Goal: Participate in discussion: Participate in discussion

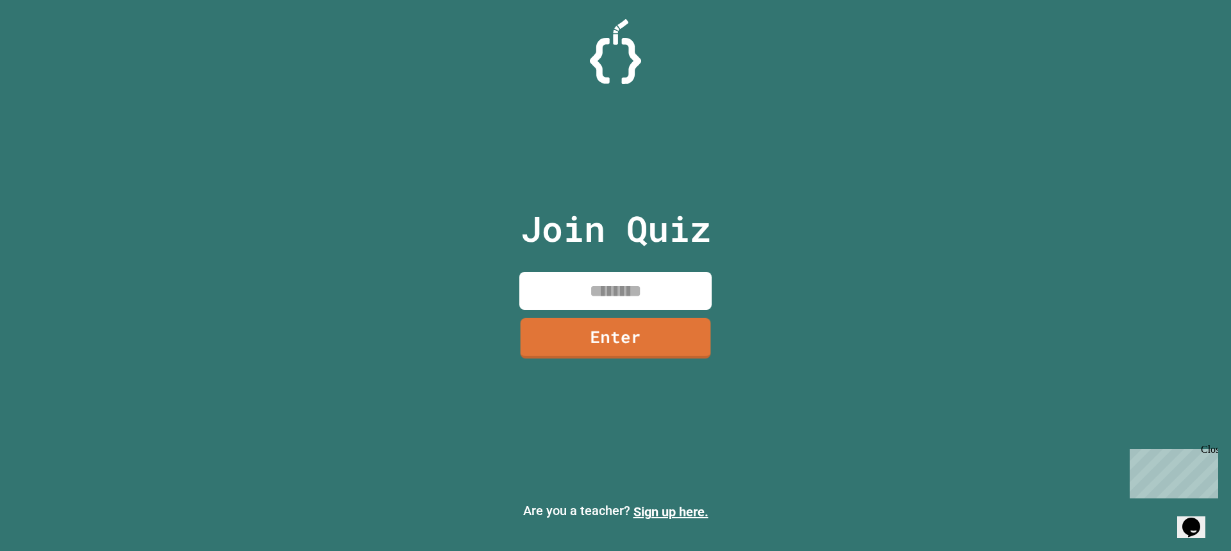
click at [643, 283] on input at bounding box center [615, 291] width 192 height 38
type input "********"
click at [629, 345] on link "Enter" at bounding box center [615, 336] width 193 height 42
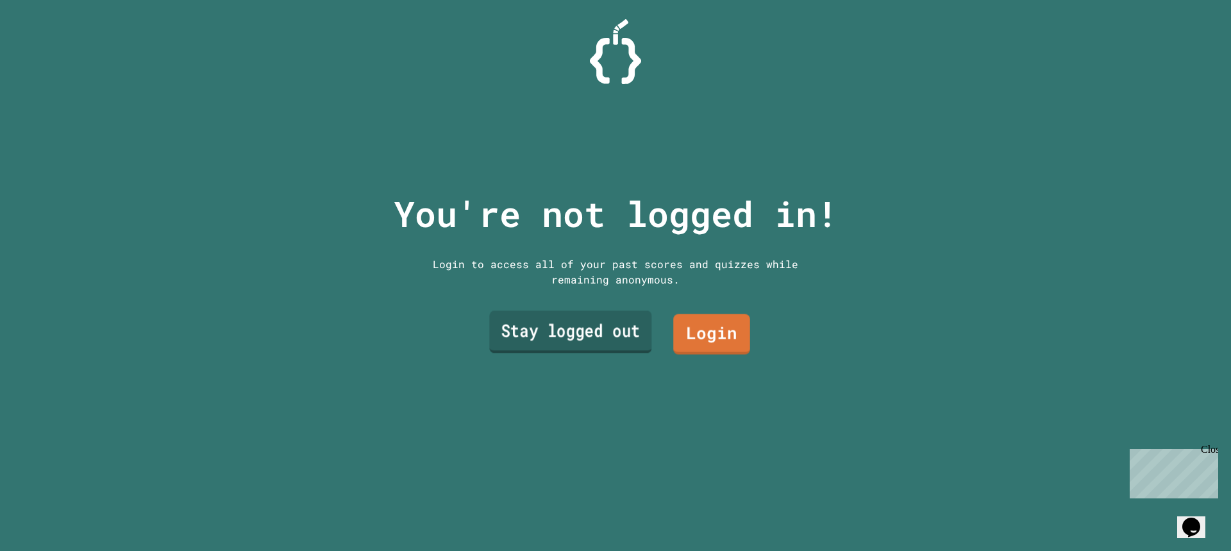
click at [595, 311] on link "Stay logged out" at bounding box center [570, 332] width 162 height 42
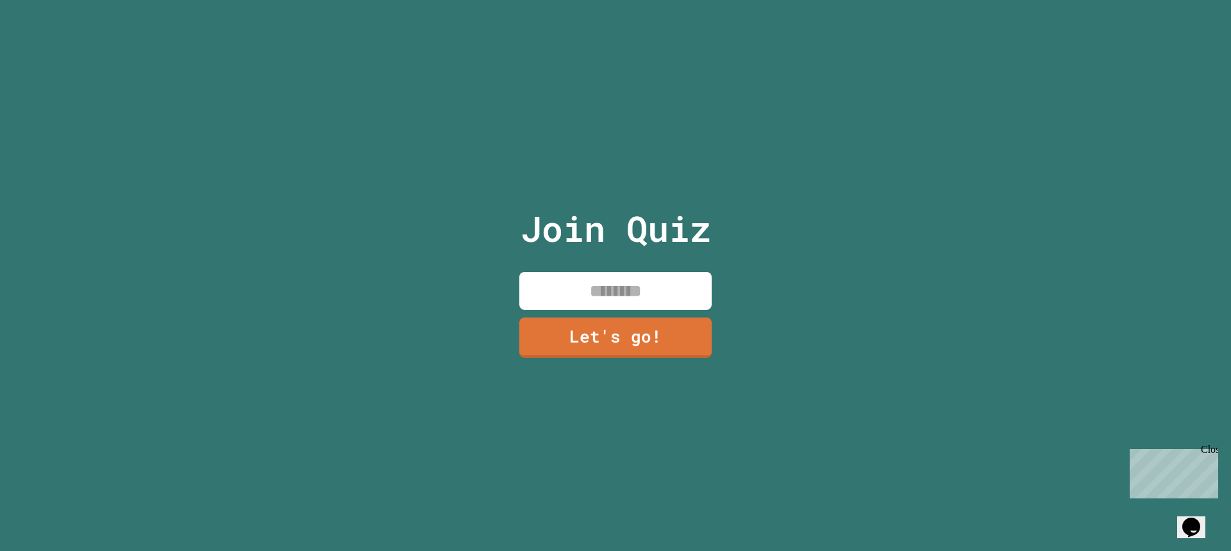
click at [624, 296] on input at bounding box center [615, 291] width 192 height 38
type input "******"
click at [574, 319] on link "Let's go!" at bounding box center [615, 335] width 162 height 42
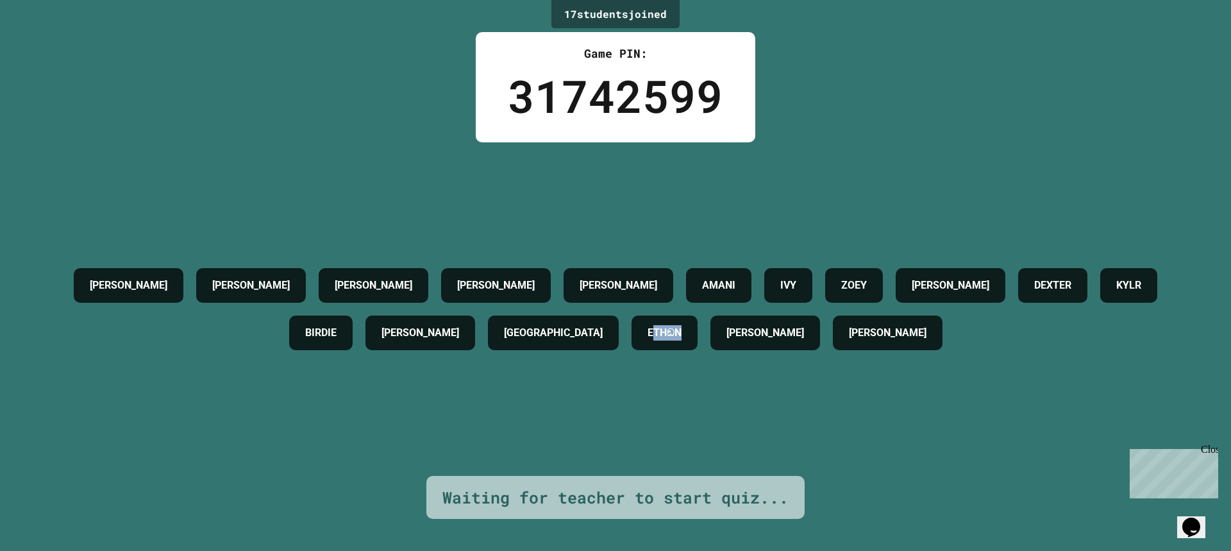
drag, startPoint x: 704, startPoint y: 325, endPoint x: 763, endPoint y: 340, distance: 61.6
click at [681, 340] on h4 "ETHඞN" at bounding box center [664, 332] width 34 height 15
click at [697, 337] on div "ETHඞN" at bounding box center [664, 332] width 66 height 35
drag, startPoint x: 750, startPoint y: 335, endPoint x: 733, endPoint y: 333, distance: 17.5
click at [681, 335] on h4 "ETHඞN" at bounding box center [664, 332] width 34 height 15
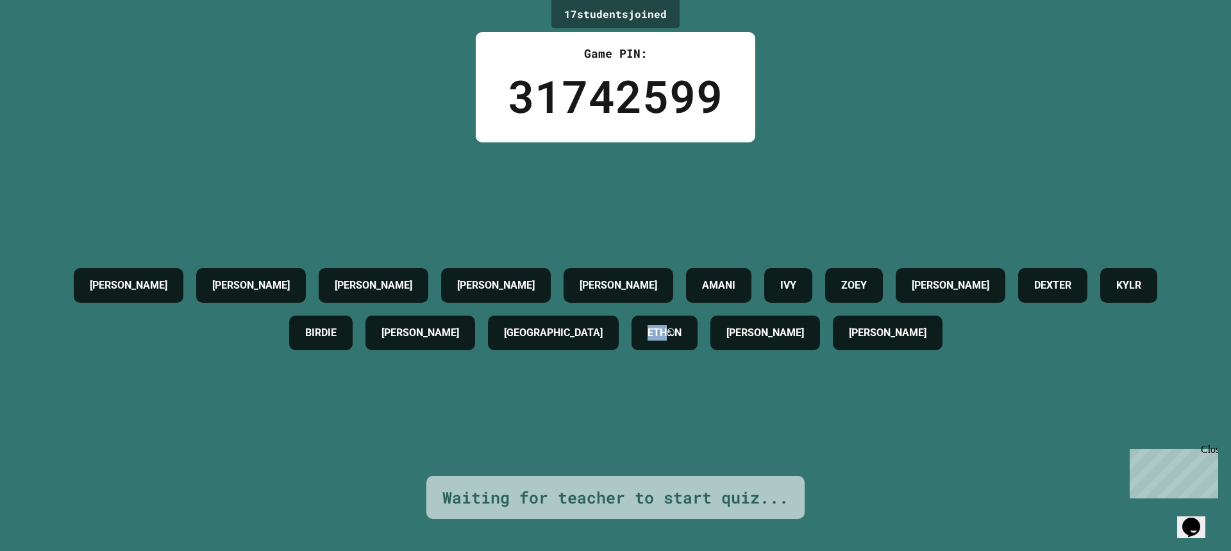
drag, startPoint x: 701, startPoint y: 331, endPoint x: 690, endPoint y: 330, distance: 11.6
click at [691, 331] on div "ETHඞN" at bounding box center [664, 332] width 66 height 35
click at [697, 345] on div "ETHඞN" at bounding box center [664, 332] width 66 height 35
click at [681, 331] on h4 "ETHඞN" at bounding box center [664, 332] width 34 height 15
click at [681, 325] on h4 "ETHඞN" at bounding box center [664, 332] width 34 height 15
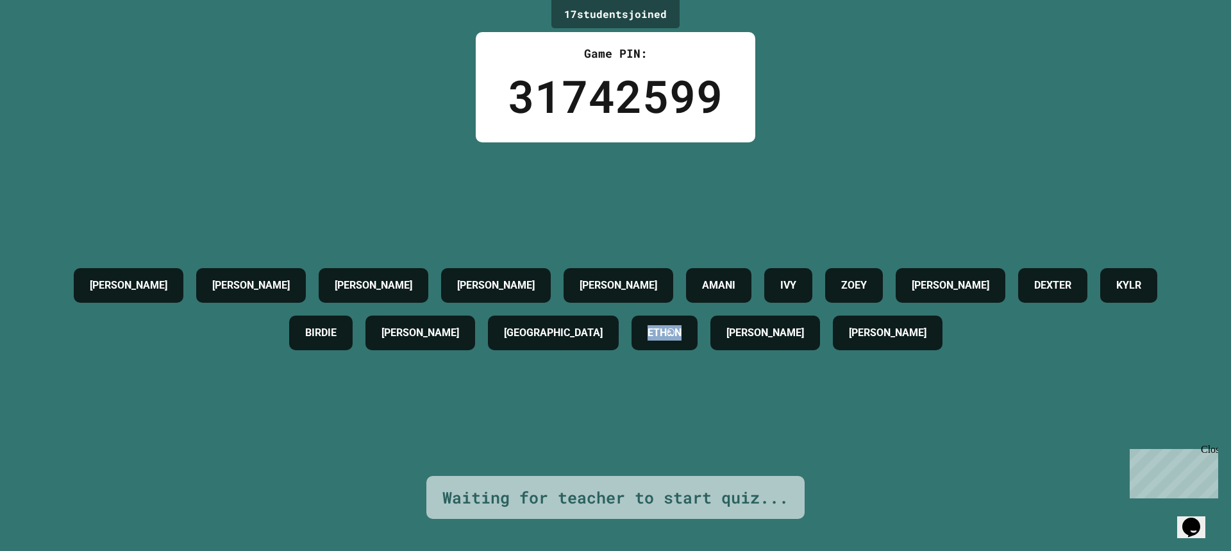
click at [681, 325] on h4 "ETHඞN" at bounding box center [664, 332] width 34 height 15
click at [384, 261] on div "[PERSON_NAME] [PERSON_NAME] [PERSON_NAME] [PERSON_NAME] [PERSON_NAME] ETHඞN [PE…" at bounding box center [615, 308] width 1166 height 95
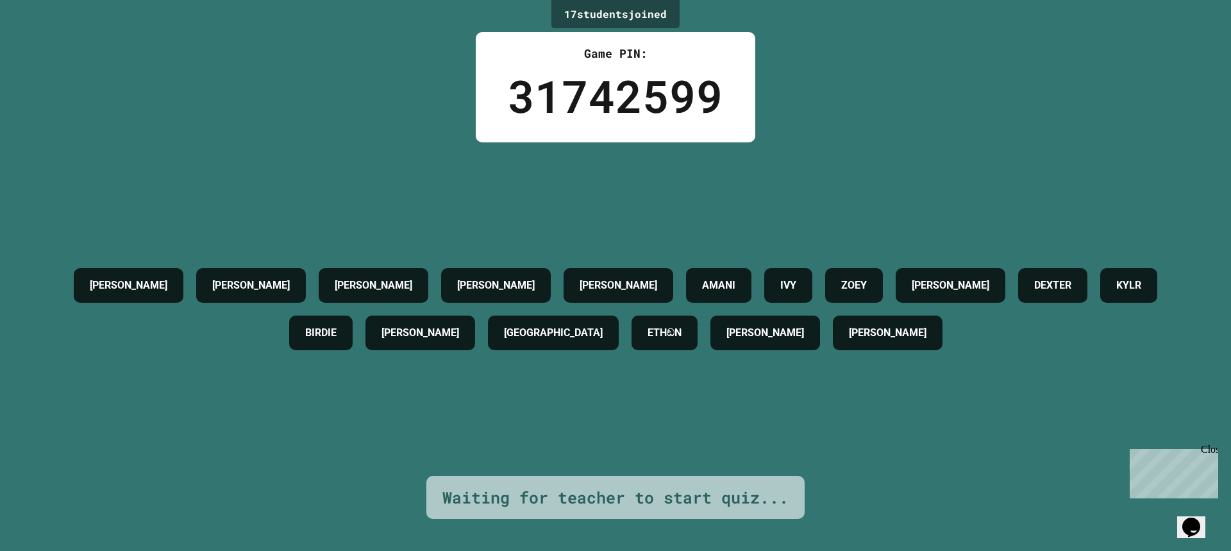
drag, startPoint x: 613, startPoint y: 158, endPoint x: 571, endPoint y: 142, distance: 44.4
drag, startPoint x: 571, startPoint y: 142, endPoint x: 511, endPoint y: 137, distance: 60.5
drag, startPoint x: 511, startPoint y: 137, endPoint x: 455, endPoint y: 138, distance: 55.8
drag, startPoint x: 455, startPoint y: 138, endPoint x: 436, endPoint y: 140, distance: 18.6
drag, startPoint x: 436, startPoint y: 140, endPoint x: 427, endPoint y: 140, distance: 9.6
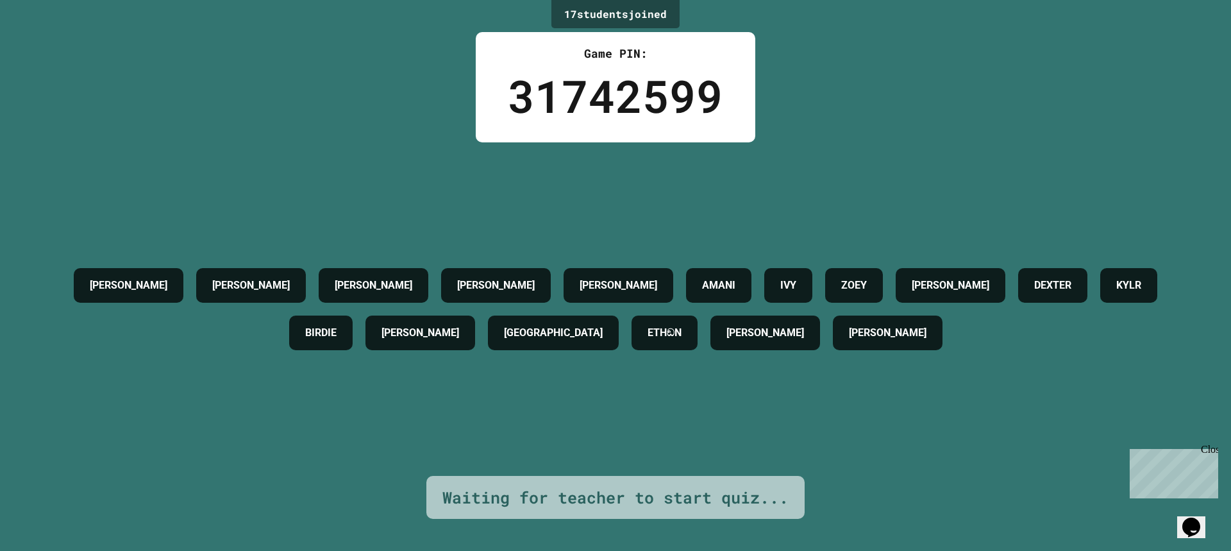
drag, startPoint x: 427, startPoint y: 140, endPoint x: 419, endPoint y: 142, distance: 8.4
drag, startPoint x: 419, startPoint y: 142, endPoint x: 404, endPoint y: 142, distance: 14.1
drag, startPoint x: 404, startPoint y: 142, endPoint x: 395, endPoint y: 144, distance: 9.8
drag, startPoint x: 379, startPoint y: 144, endPoint x: 1023, endPoint y: 53, distance: 650.0
click at [1023, 53] on div "17 student s joined Game PIN: 31742599 [PERSON_NAME] [PERSON_NAME] [PERSON_NAME…" at bounding box center [615, 275] width 1231 height 551
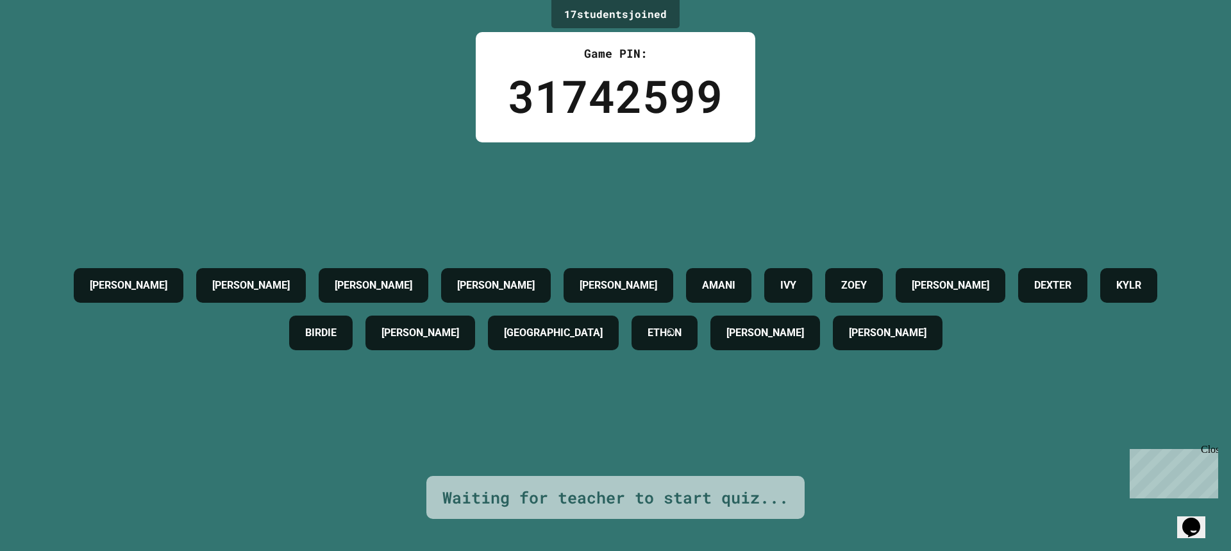
drag, startPoint x: 1132, startPoint y: 2, endPoint x: 922, endPoint y: 208, distance: 294.1
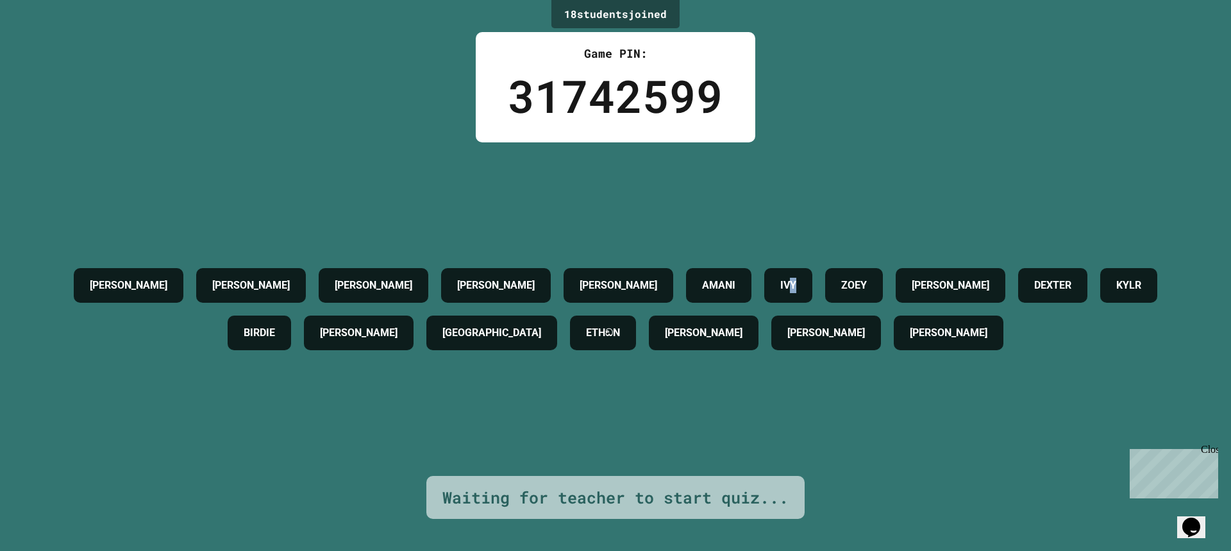
drag, startPoint x: 770, startPoint y: 279, endPoint x: 755, endPoint y: 278, distance: 14.8
click at [780, 278] on h4 "IVY" at bounding box center [788, 285] width 16 height 15
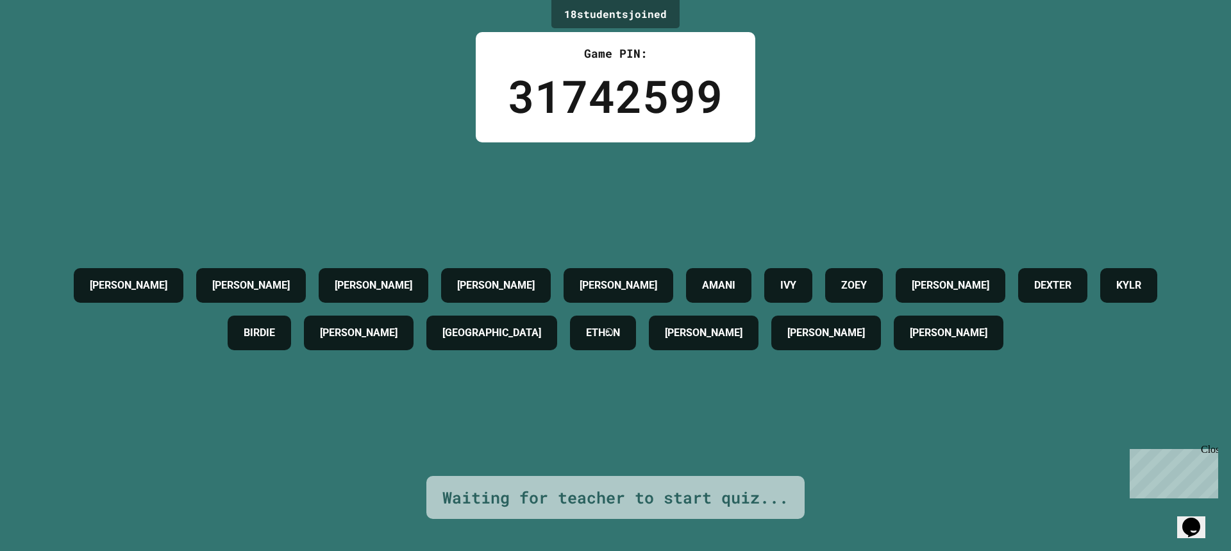
click at [780, 278] on h4 "IVY" at bounding box center [788, 285] width 16 height 15
click at [750, 190] on div "[PERSON_NAME] [PERSON_NAME] [PERSON_NAME] [PERSON_NAME] [PERSON_NAME] ETHඞN [PE…" at bounding box center [615, 308] width 1166 height 333
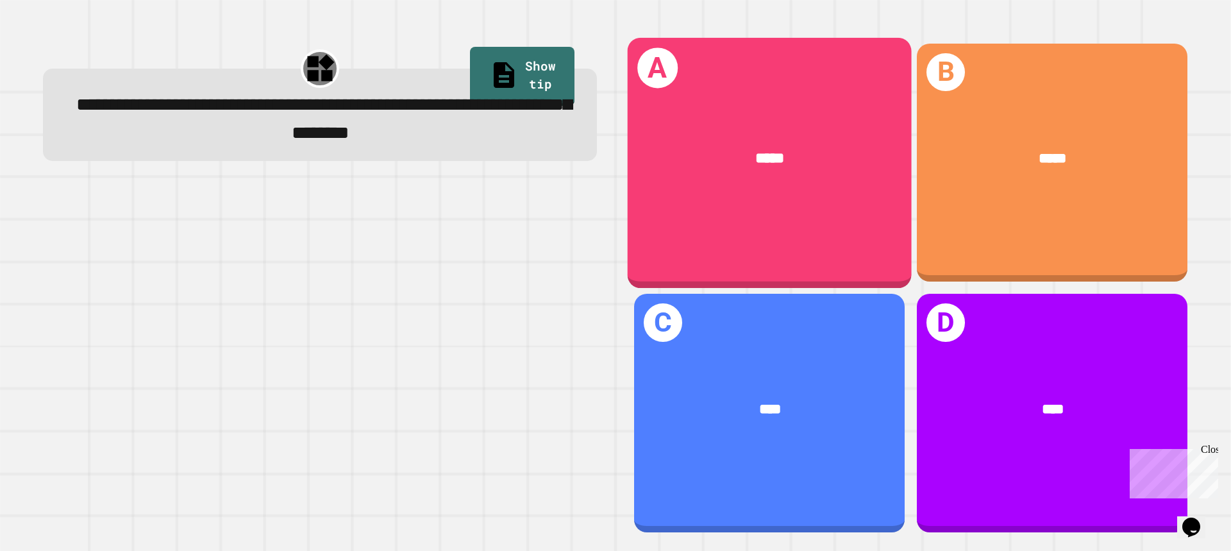
click at [692, 154] on div "*****" at bounding box center [769, 159] width 223 height 24
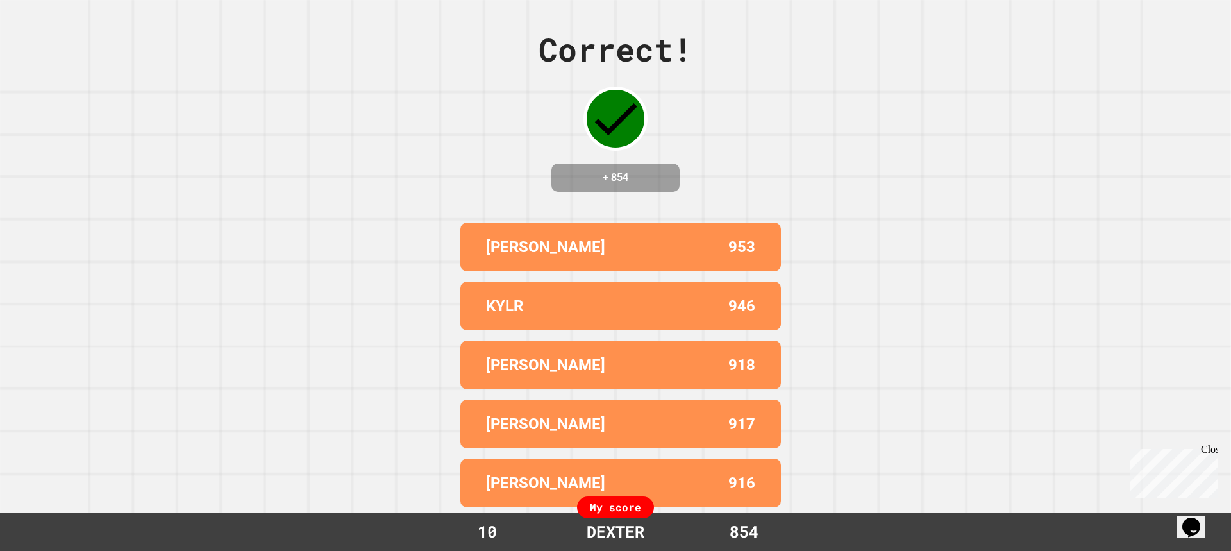
click at [750, 261] on div "ALEX 953" at bounding box center [620, 246] width 320 height 49
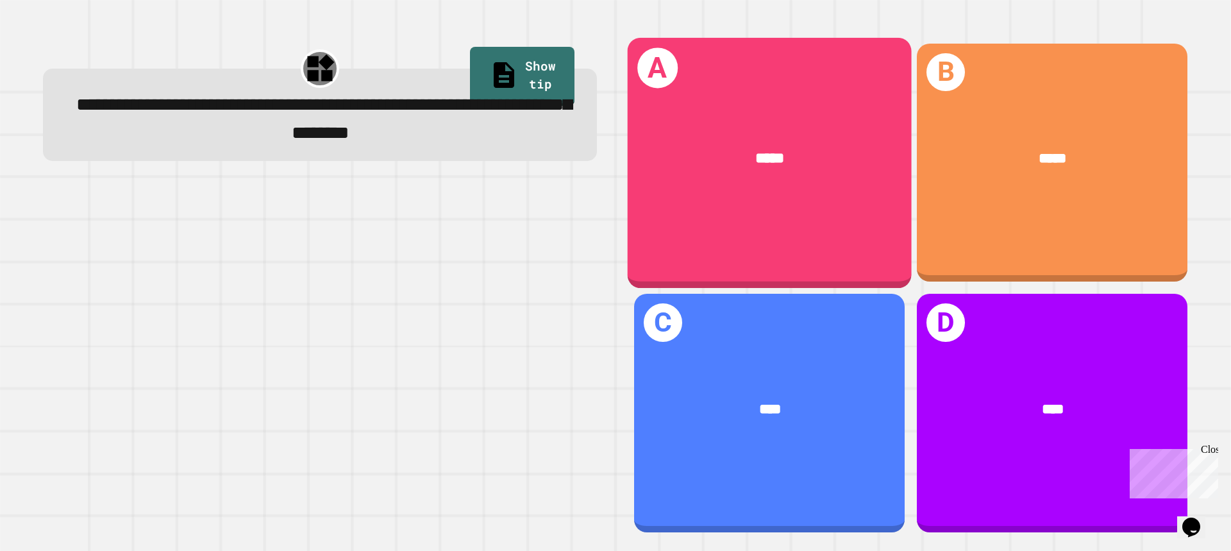
click at [780, 117] on div "*****" at bounding box center [769, 158] width 284 height 83
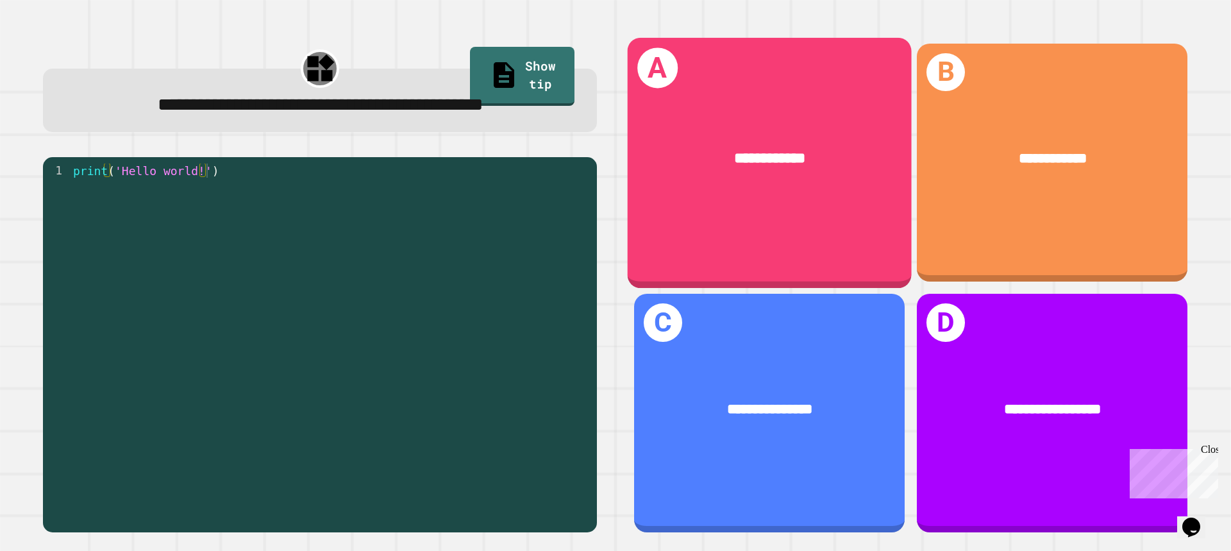
click at [734, 151] on span "**********" at bounding box center [769, 158] width 71 height 15
click at [801, 176] on div "**********" at bounding box center [769, 158] width 284 height 83
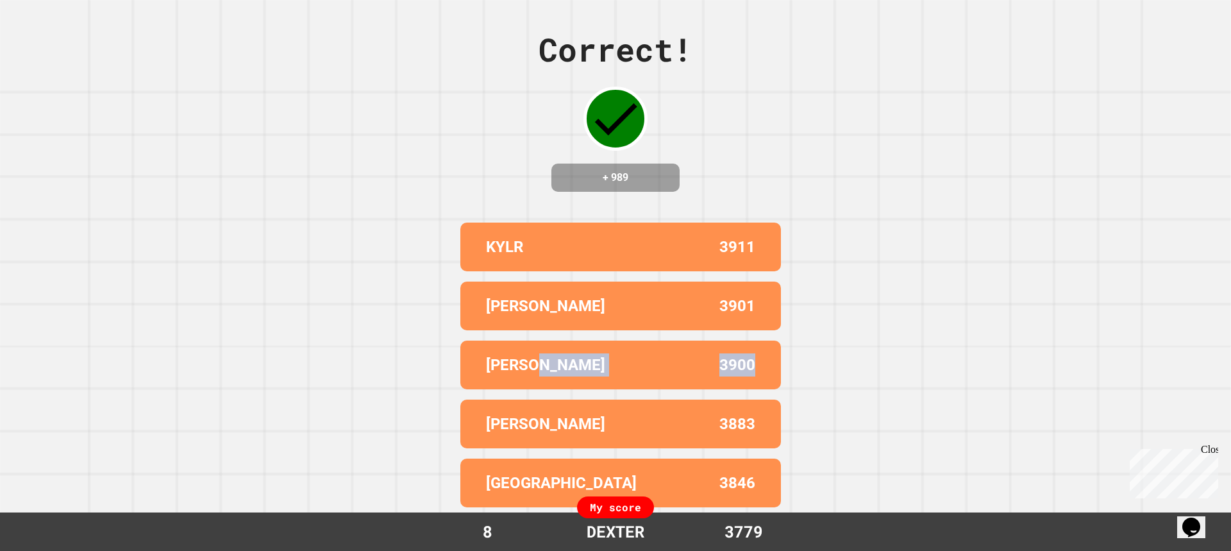
drag, startPoint x: 857, startPoint y: 353, endPoint x: 526, endPoint y: 363, distance: 331.5
click at [532, 365] on div "Correct! + 989 KYLR 3911 [PERSON_NAME] 3901 [PERSON_NAME] 3900 [PERSON_NAME] 38…" at bounding box center [615, 275] width 1231 height 551
click at [455, 358] on div "KYLR 3911 ALEX 3901 [PERSON_NAME] 3900 [PERSON_NAME] 3883 BROOKLYN 3846" at bounding box center [615, 364] width 320 height 295
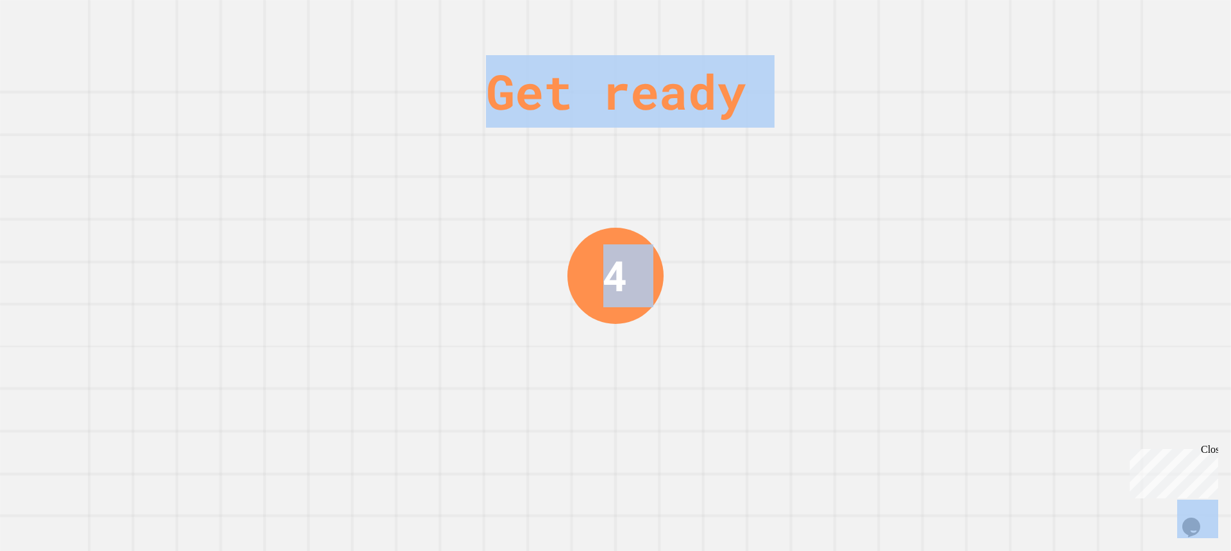
drag, startPoint x: 435, startPoint y: 356, endPoint x: 758, endPoint y: 355, distance: 323.7
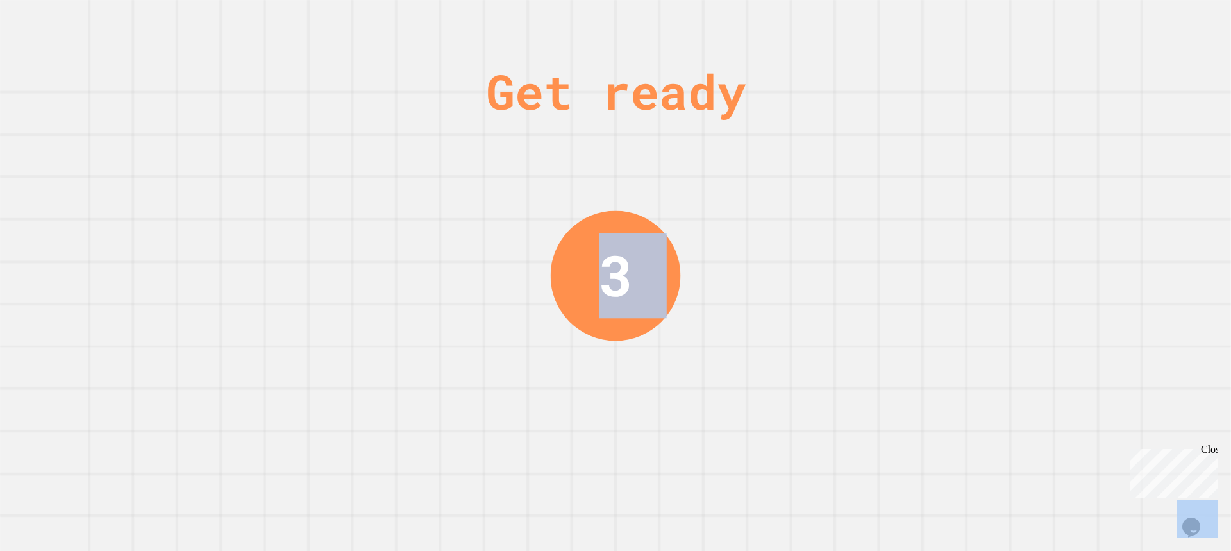
click at [593, 311] on div "3" at bounding box center [616, 275] width 130 height 130
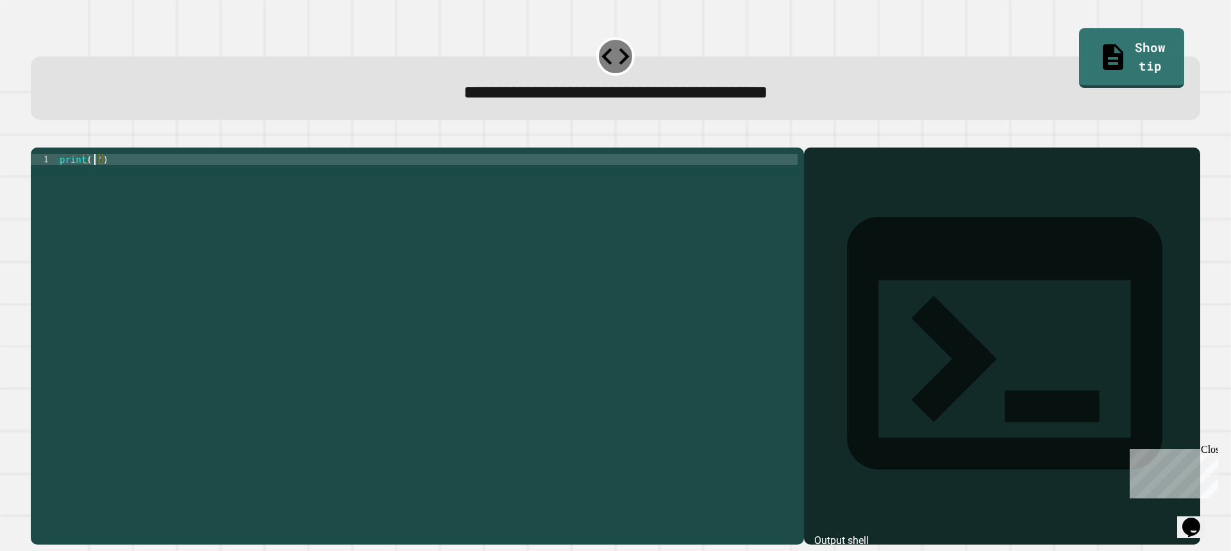
click at [94, 180] on div "print ( '' )" at bounding box center [427, 334] width 740 height 360
type textarea "**********"
click at [37, 137] on icon "button" at bounding box center [37, 137] width 0 height 0
click at [93, 176] on div "print ( '' )" at bounding box center [427, 334] width 740 height 360
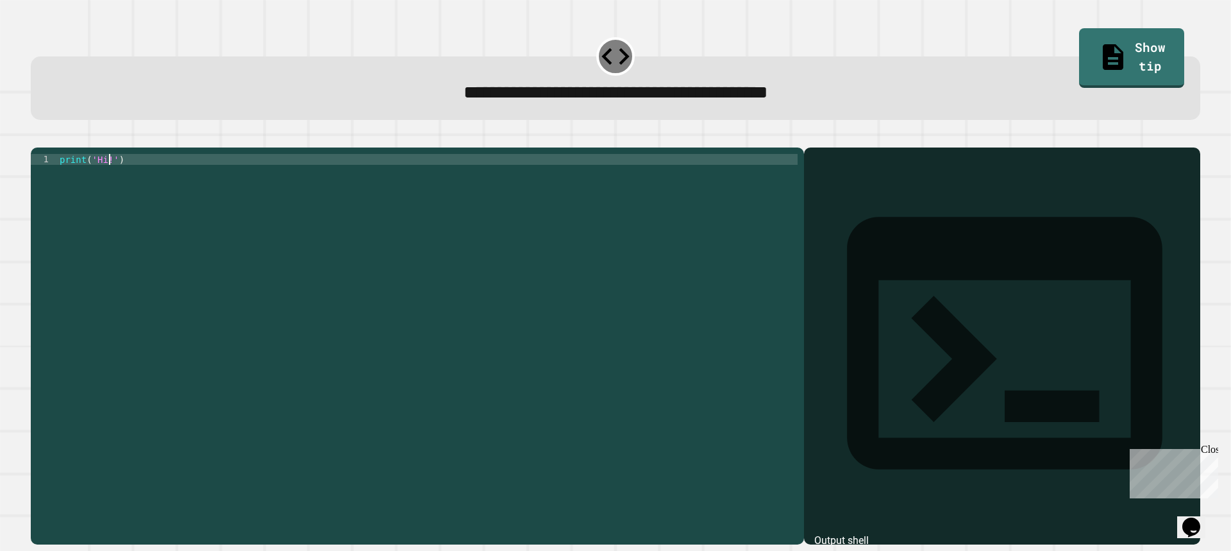
type textarea "**********"
click at [37, 137] on icon "button" at bounding box center [37, 137] width 0 height 0
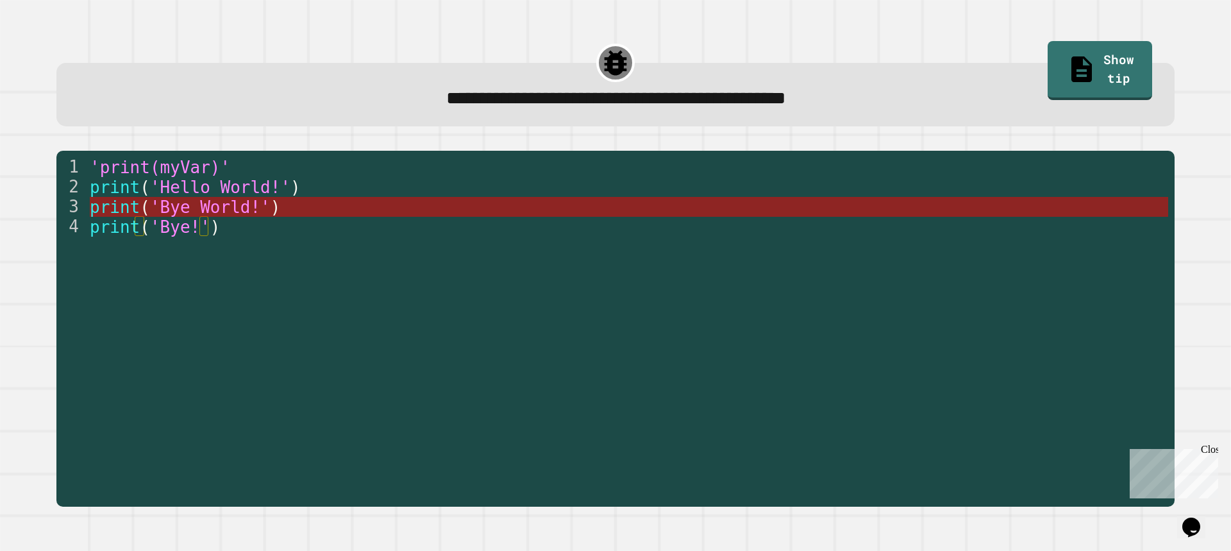
click at [187, 211] on span "'Bye World!'" at bounding box center [210, 206] width 120 height 19
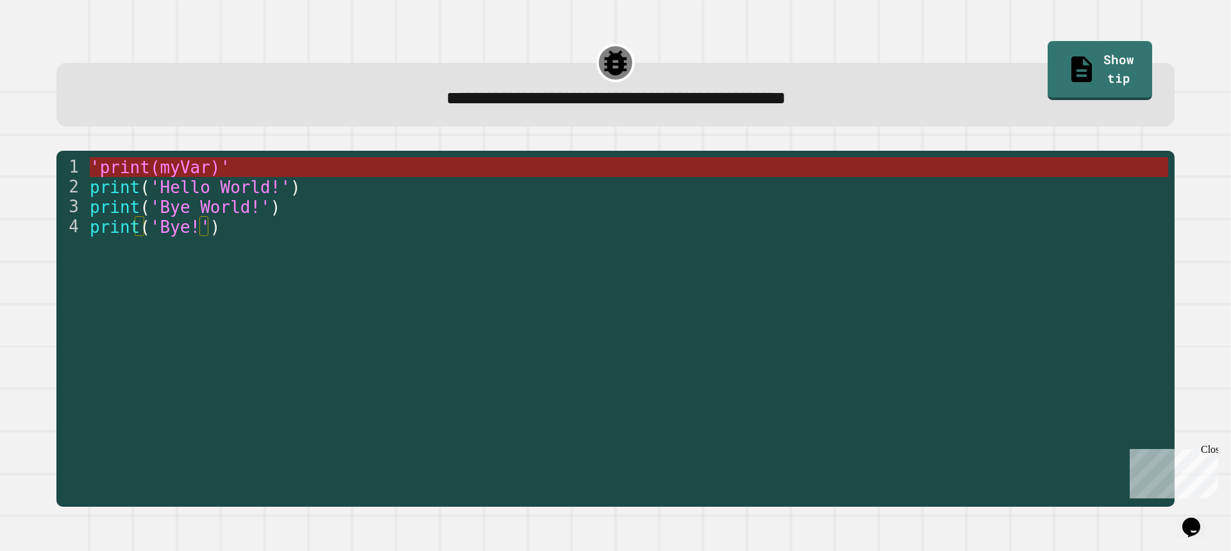
click at [210, 169] on span "'print(myVar)'" at bounding box center [160, 167] width 140 height 19
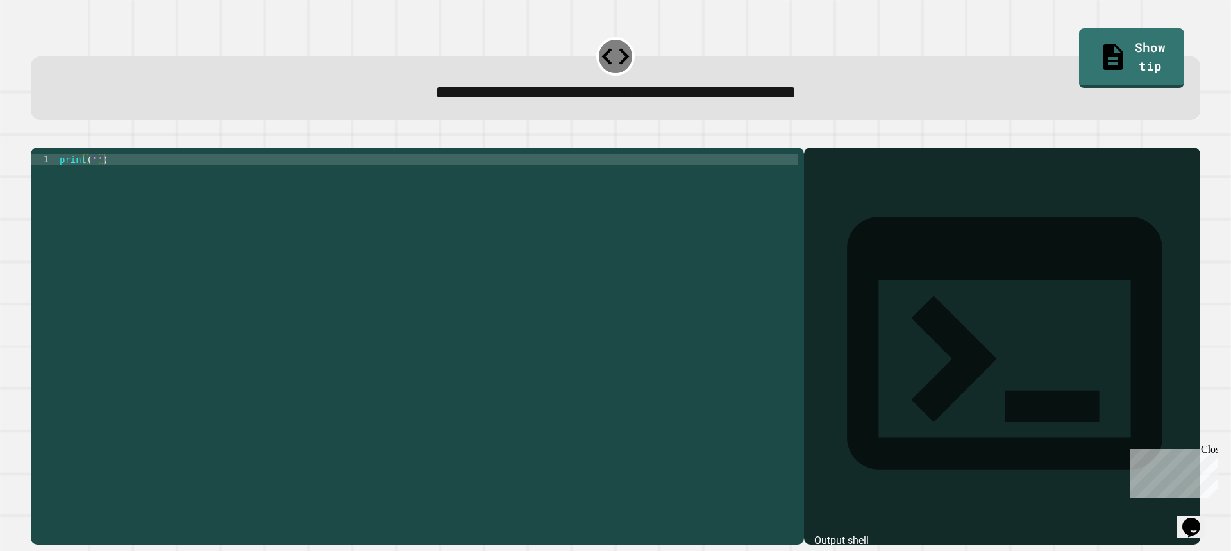
click at [94, 179] on div "print ( '' )" at bounding box center [427, 334] width 740 height 360
click at [37, 137] on icon "button" at bounding box center [37, 137] width 0 height 0
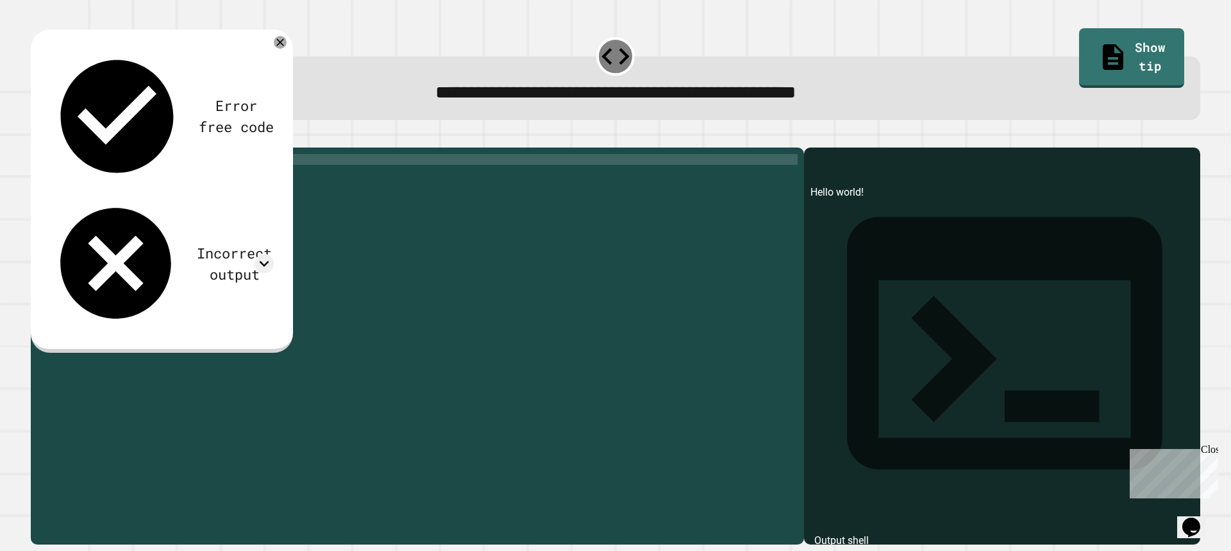
click at [129, 180] on div "print ( 'Hello world!' )" at bounding box center [427, 334] width 740 height 360
click at [37, 137] on icon "button" at bounding box center [37, 137] width 0 height 0
click at [129, 181] on div "print ( 'Hello world!' )" at bounding box center [427, 334] width 740 height 360
click at [35, 140] on div at bounding box center [615, 139] width 1169 height 15
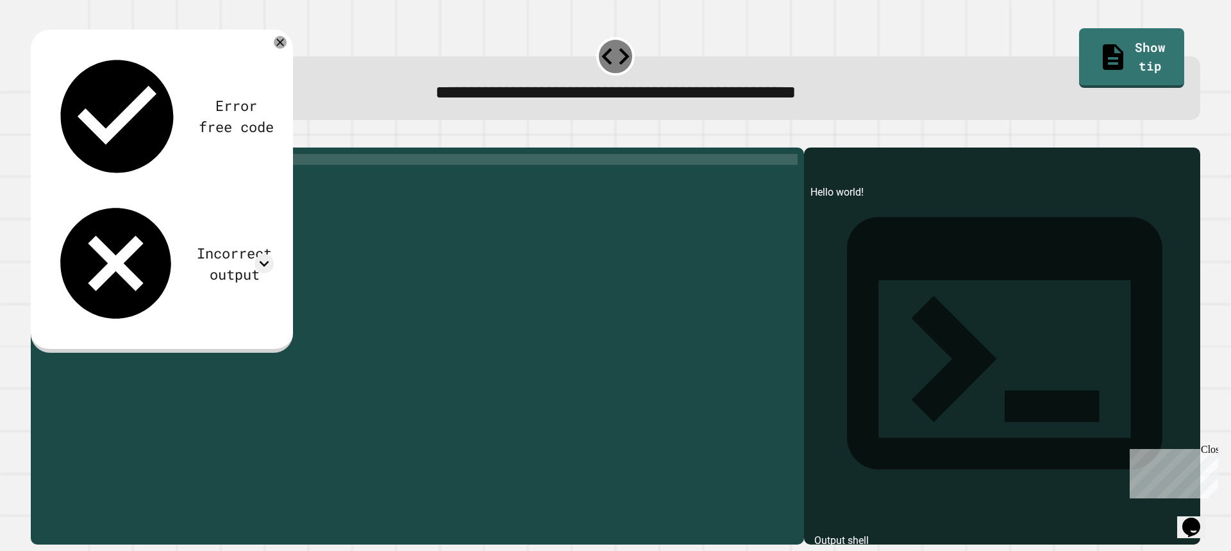
click at [37, 137] on button "button" at bounding box center [37, 137] width 0 height 0
click at [129, 178] on div "print ( 'Hello World!' )" at bounding box center [427, 334] width 740 height 360
click at [28, 158] on div "**********" at bounding box center [614, 338] width 1181 height 424
click at [37, 137] on icon "button" at bounding box center [37, 137] width 0 height 0
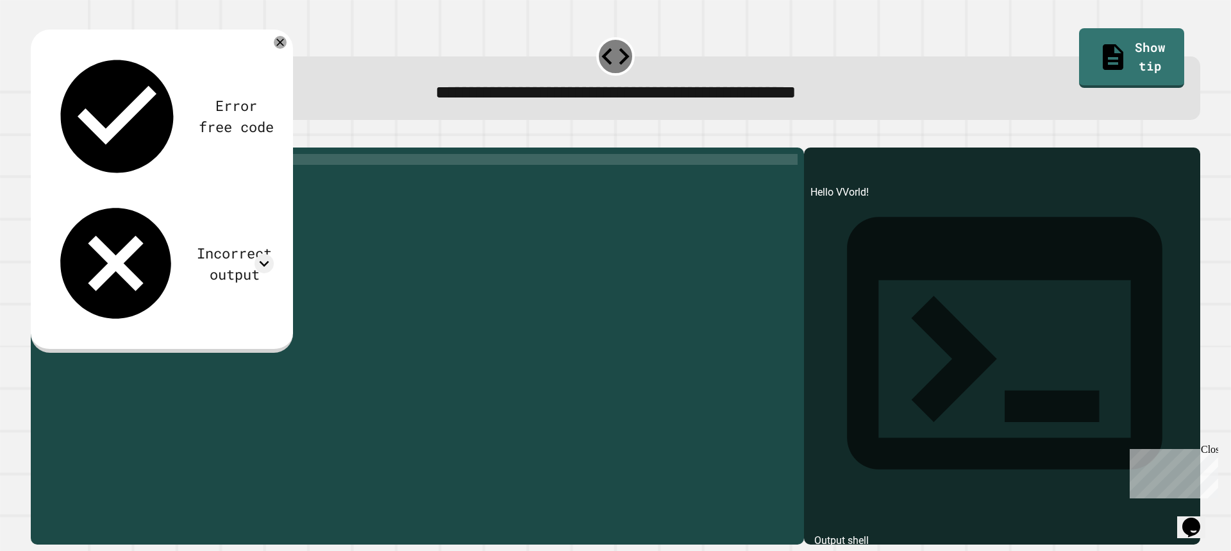
click at [132, 178] on div "print ( 'Hello VVorld!' )" at bounding box center [427, 334] width 740 height 360
click at [37, 137] on button "button" at bounding box center [37, 137] width 0 height 0
click at [133, 181] on div "print ( 'Hello vvorld!' )" at bounding box center [427, 334] width 740 height 360
type textarea "**********"
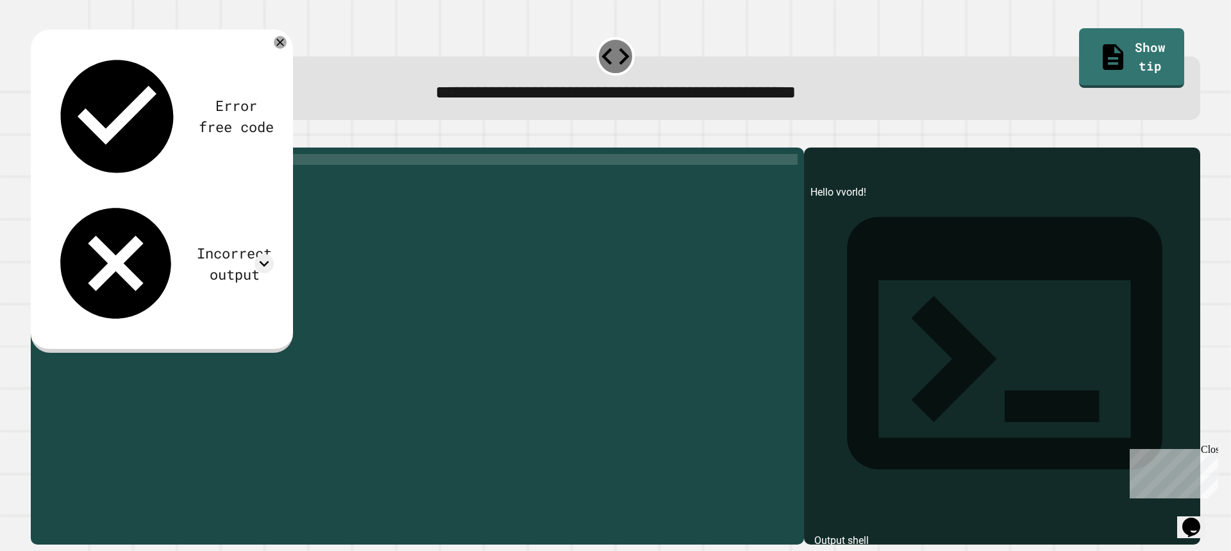
click at [37, 137] on icon "button" at bounding box center [37, 137] width 0 height 0
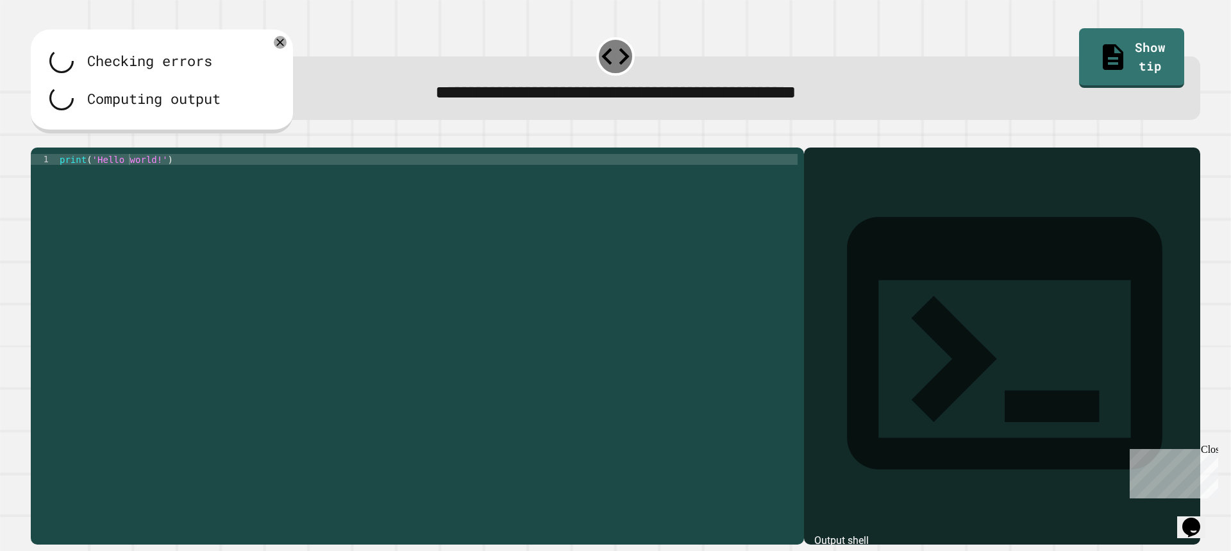
click at [57, 144] on div at bounding box center [615, 139] width 1169 height 15
click at [57, 143] on div at bounding box center [615, 139] width 1169 height 15
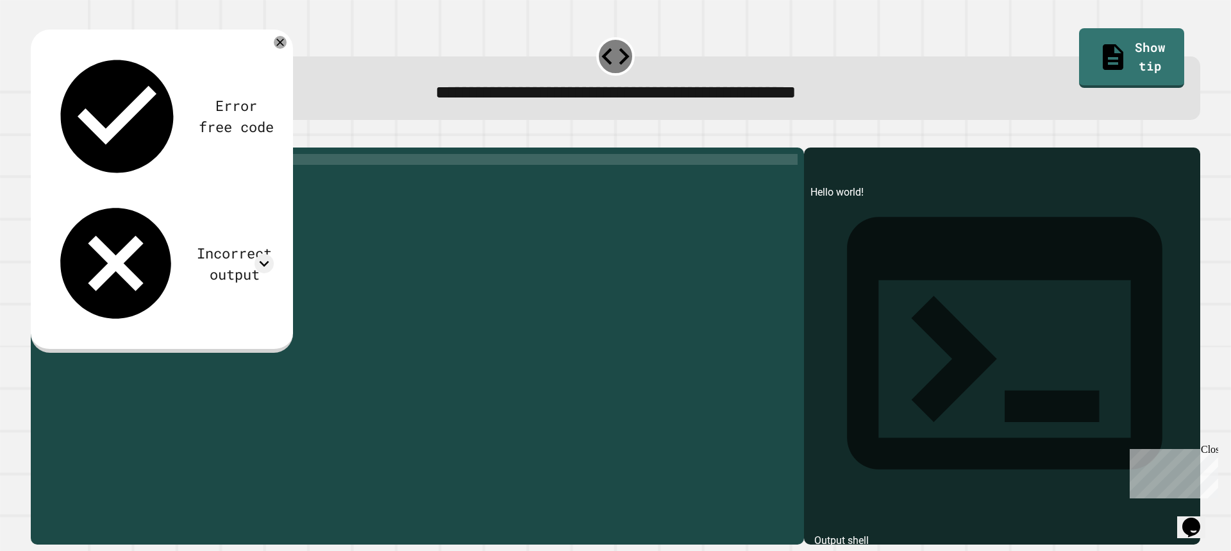
click at [1106, 49] on link "Show tip" at bounding box center [1131, 57] width 104 height 59
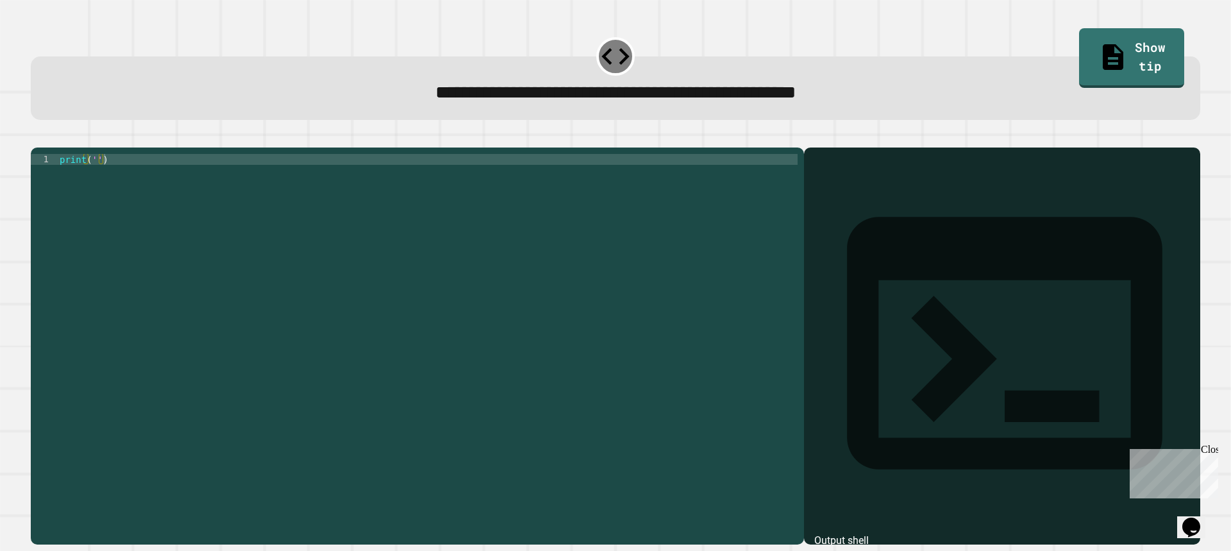
click at [94, 181] on div "print ( '' )" at bounding box center [427, 334] width 740 height 360
type textarea "**********"
click at [49, 149] on icon "button" at bounding box center [45, 144] width 7 height 9
click at [99, 176] on div at bounding box center [427, 334] width 740 height 360
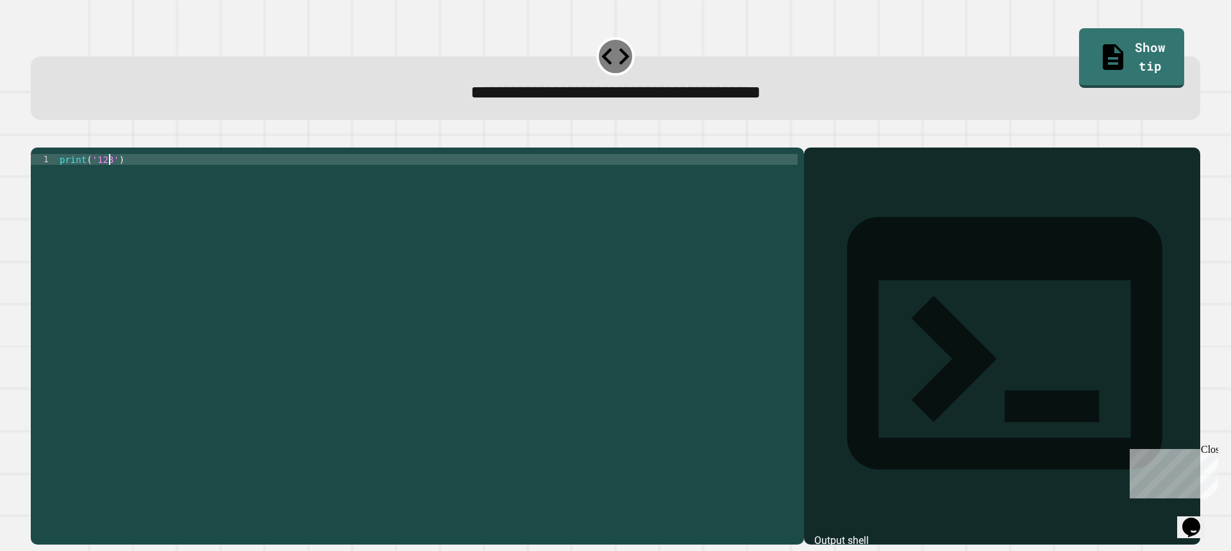
scroll to position [0, 3]
type textarea "**********"
click at [37, 137] on icon "button" at bounding box center [37, 137] width 0 height 0
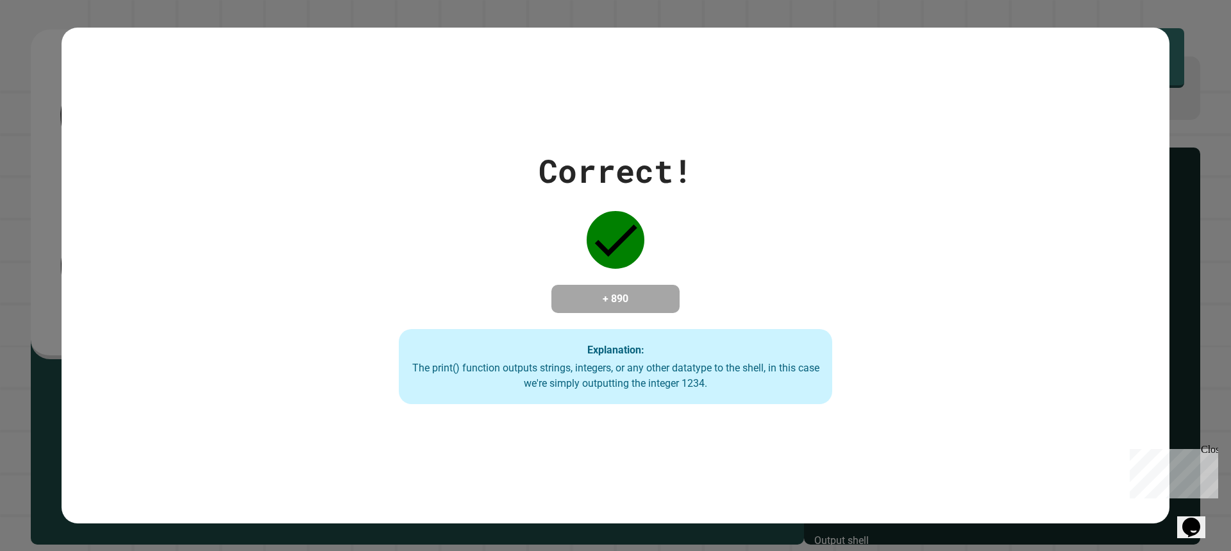
click at [518, 211] on div "Correct! + 890 Explanation: The print() function outputs strings, integers, or …" at bounding box center [615, 276] width 618 height 258
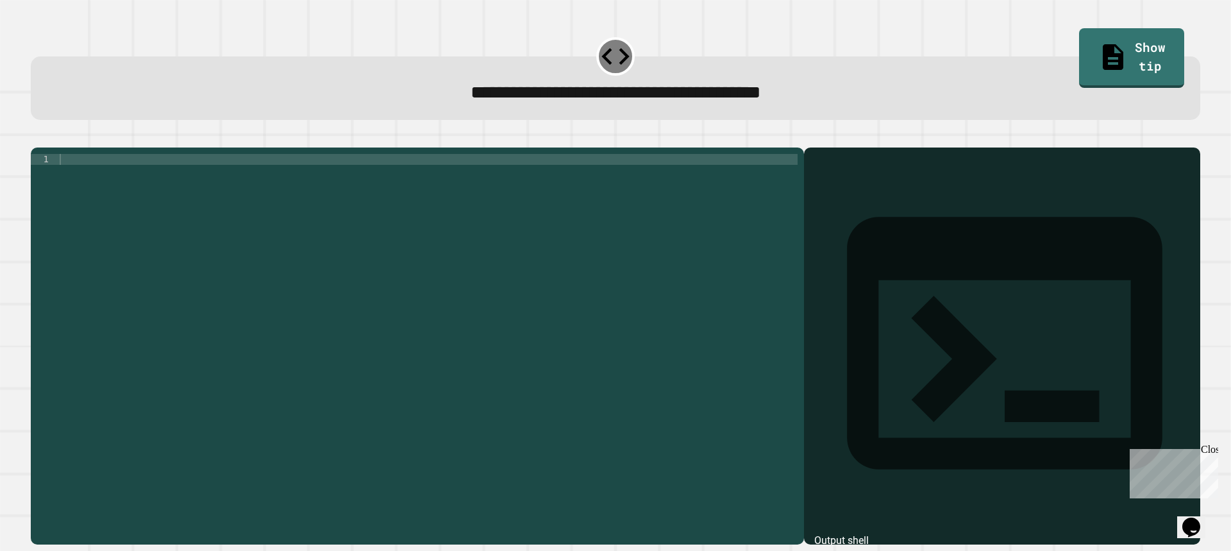
click at [63, 175] on div at bounding box center [427, 334] width 740 height 360
paste textarea "**********"
type textarea "**********"
drag, startPoint x: 46, startPoint y: 122, endPoint x: 51, endPoint y: 128, distance: 7.7
click at [46, 120] on div "**********" at bounding box center [615, 87] width 1169 height 63
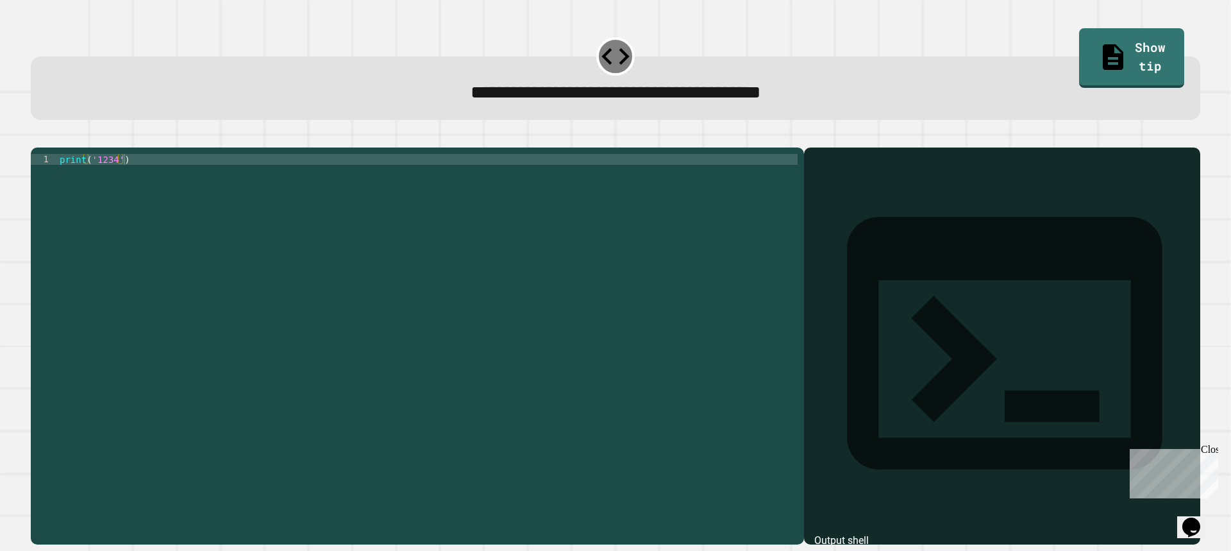
click at [37, 137] on icon "button" at bounding box center [37, 137] width 0 height 0
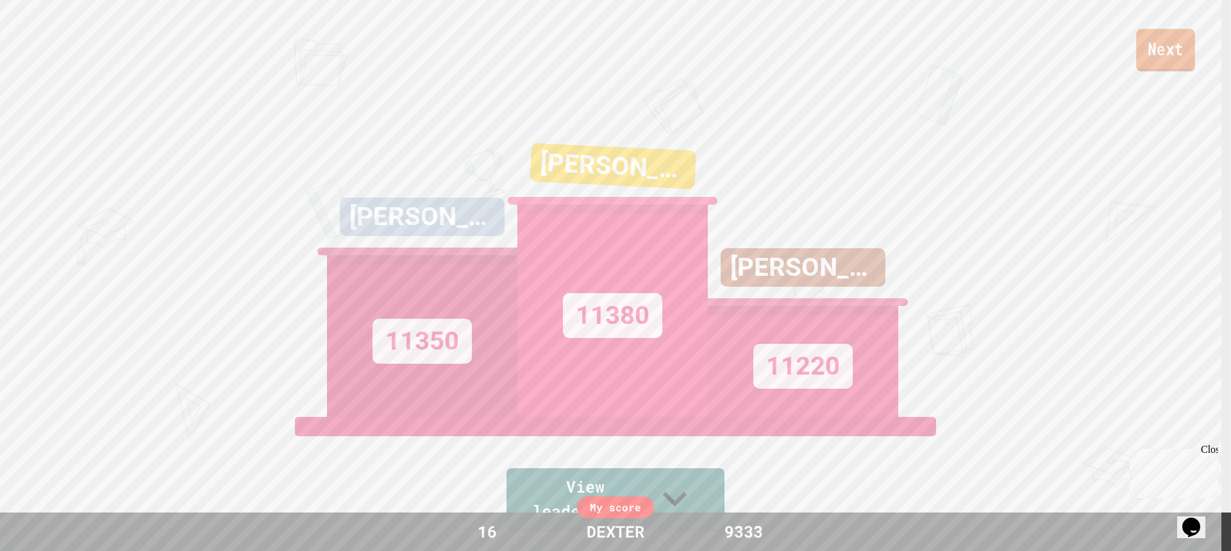
click at [1170, 65] on link "Next" at bounding box center [1165, 50] width 59 height 42
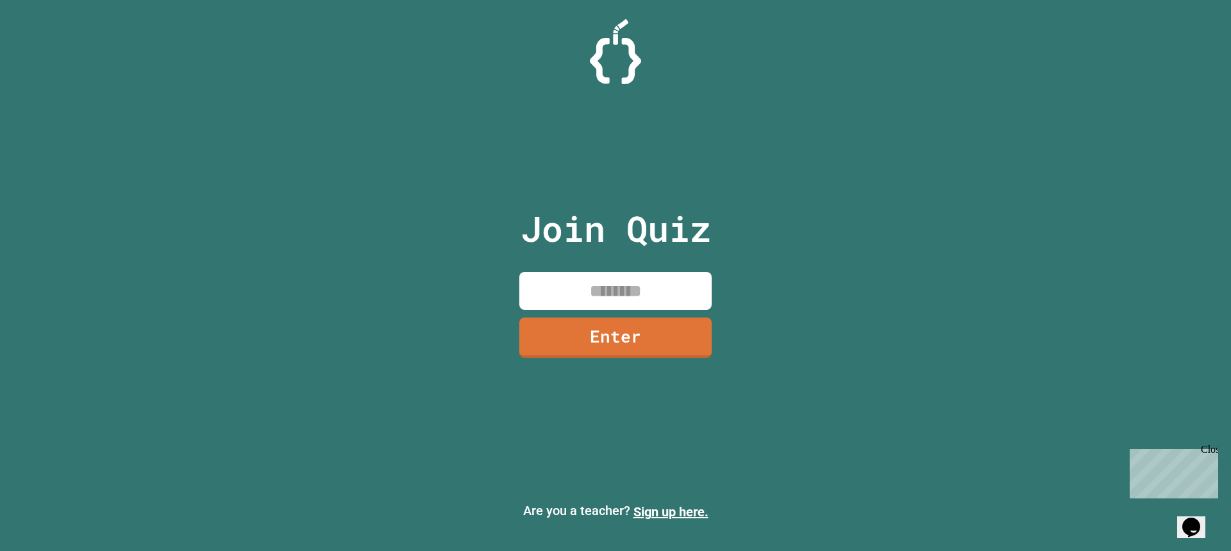
click at [592, 283] on input at bounding box center [615, 291] width 192 height 38
type input "********"
click at [563, 339] on link "Enter" at bounding box center [615, 335] width 169 height 42
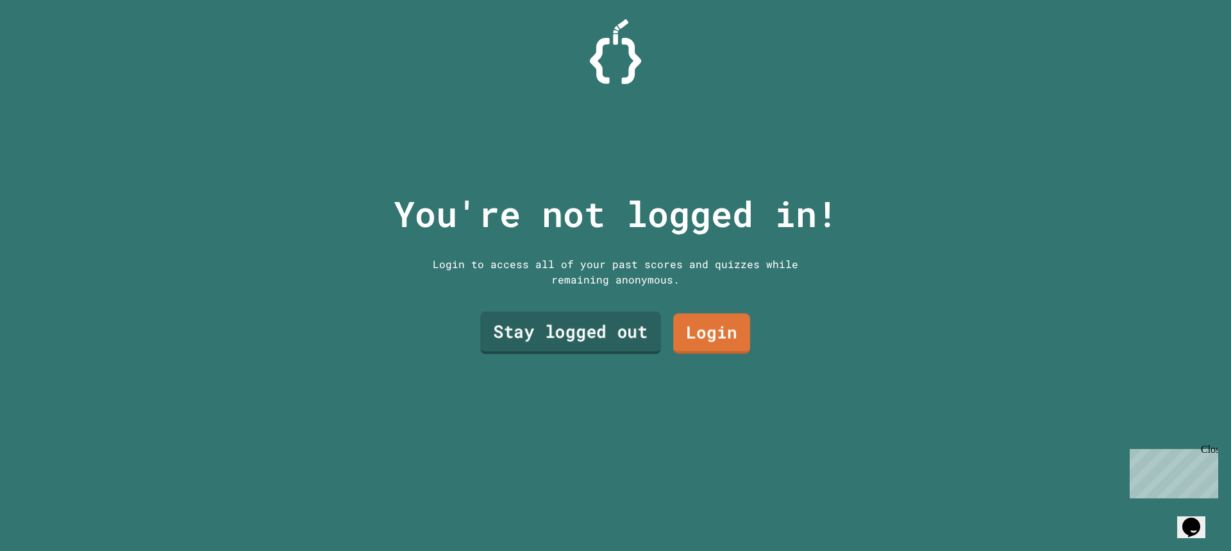
click at [576, 328] on link "Stay logged out" at bounding box center [570, 332] width 181 height 42
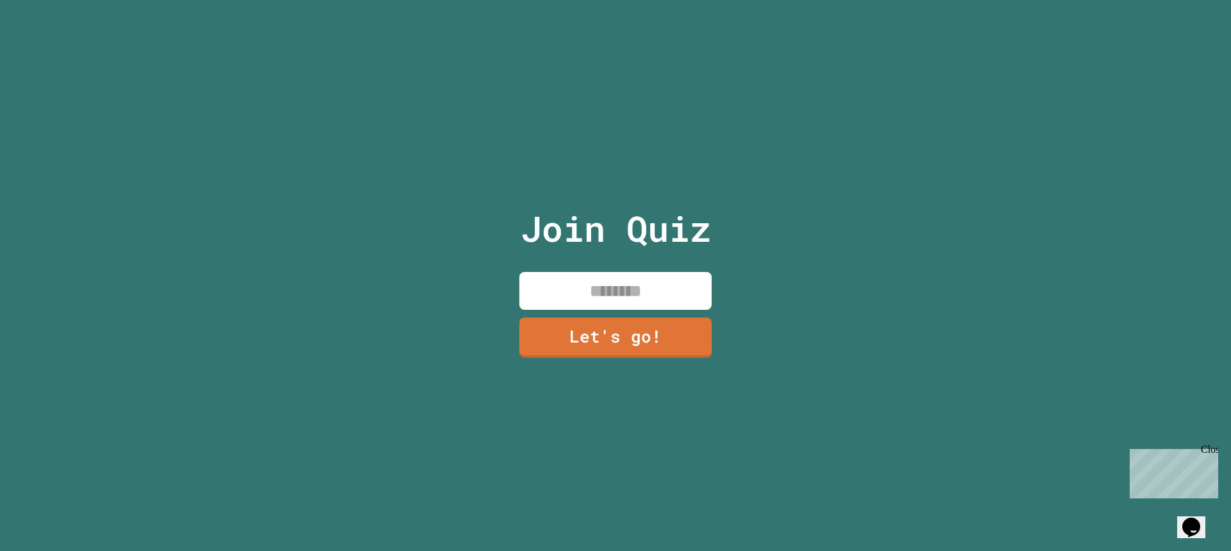
click at [554, 280] on input at bounding box center [615, 291] width 192 height 38
type input "******"
click at [601, 350] on link "Let's go!" at bounding box center [615, 336] width 190 height 42
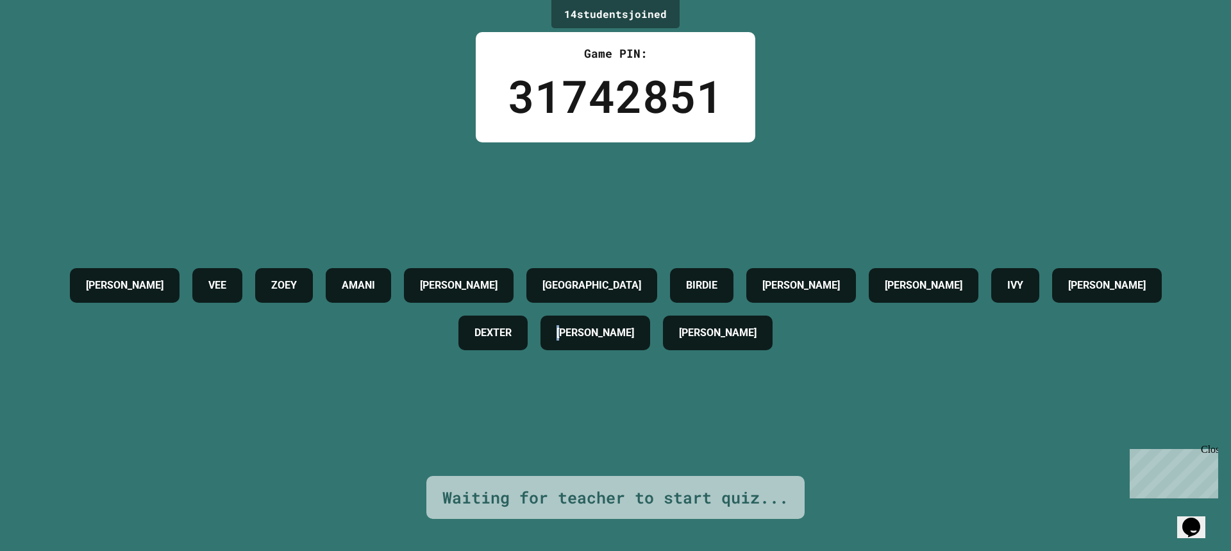
click at [581, 332] on div "[PERSON_NAME]" at bounding box center [595, 332] width 110 height 35
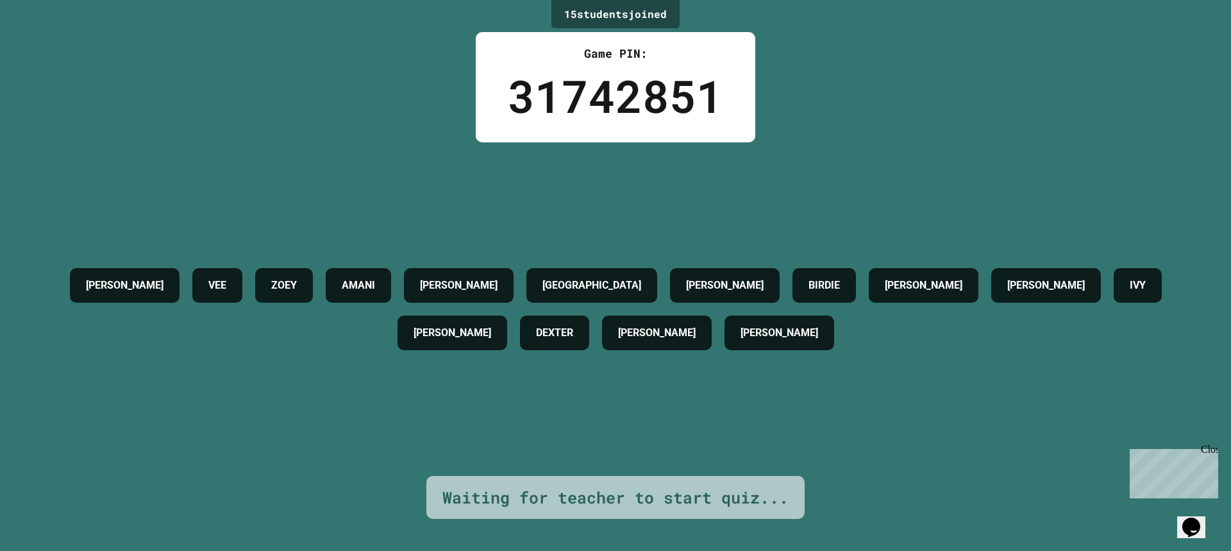
click at [554, 368] on div "[PERSON_NAME] [PERSON_NAME] [PERSON_NAME] [PERSON_NAME] [PERSON_NAME] [PERSON_N…" at bounding box center [615, 308] width 1166 height 333
click at [555, 369] on div "[PERSON_NAME] [PERSON_NAME] [PERSON_NAME] [PERSON_NAME] [PERSON_NAME] [PERSON_N…" at bounding box center [615, 308] width 1166 height 333
click at [554, 374] on div "[PERSON_NAME] [PERSON_NAME] [PERSON_NAME] [PERSON_NAME] [PERSON_NAME] [PERSON_N…" at bounding box center [615, 308] width 1166 height 333
click at [554, 376] on div "[PERSON_NAME] [PERSON_NAME] [PERSON_NAME] [PERSON_NAME] [PERSON_NAME] [PERSON_N…" at bounding box center [615, 308] width 1166 height 333
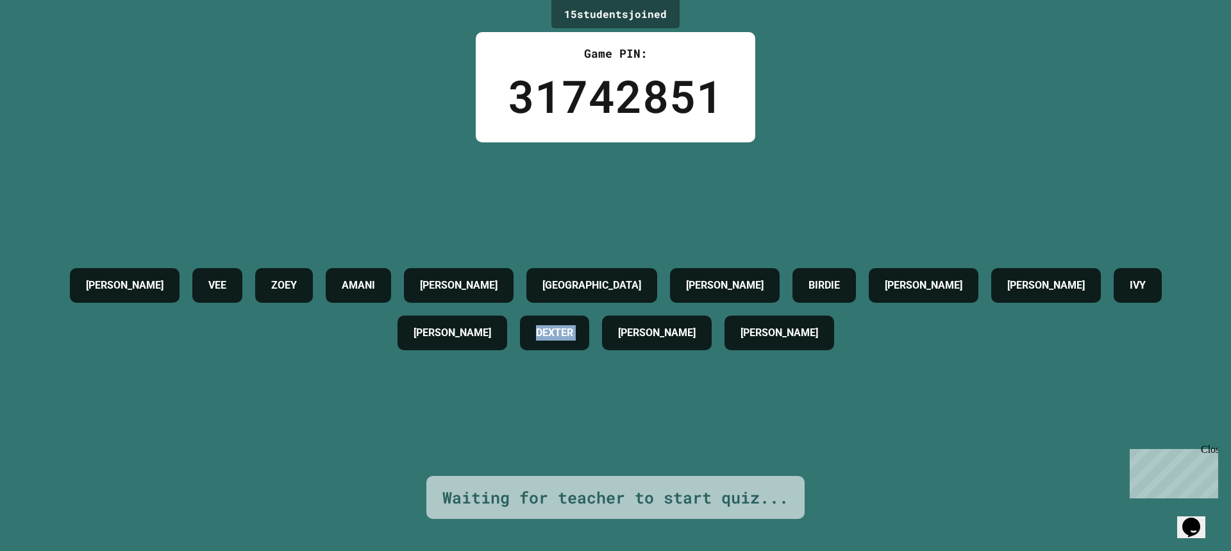
click at [554, 376] on div "[PERSON_NAME] [PERSON_NAME] [PERSON_NAME] [PERSON_NAME] [PERSON_NAME] [PERSON_N…" at bounding box center [615, 308] width 1166 height 333
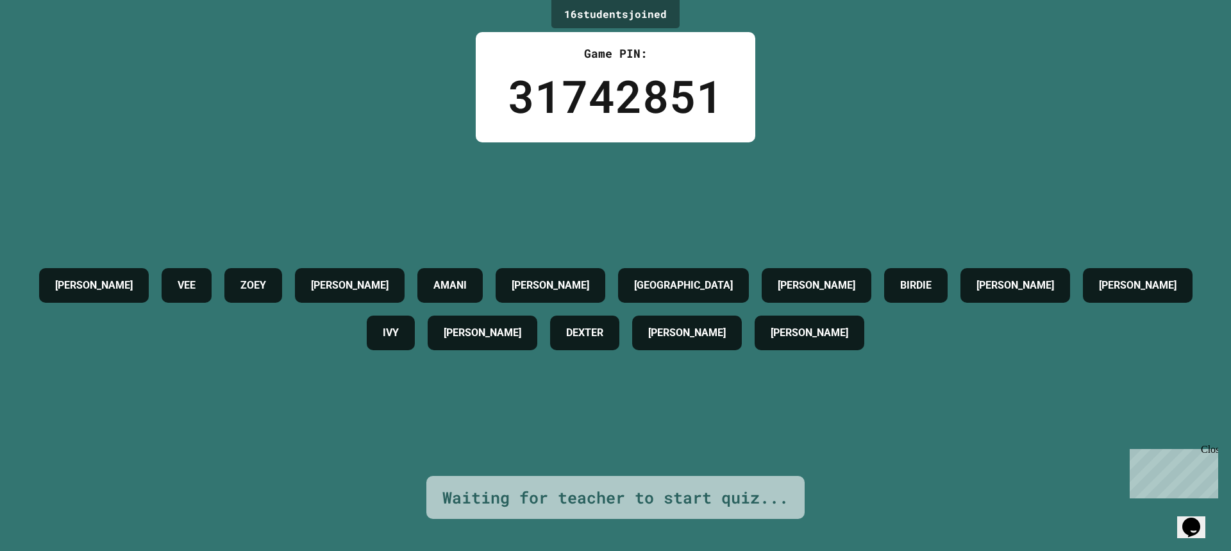
click at [568, 162] on div "[PERSON_NAME] [PERSON_NAME] [PERSON_NAME] [PERSON_NAME] [PERSON_NAME] [PERSON_N…" at bounding box center [615, 308] width 1166 height 333
click at [573, 174] on div "[PERSON_NAME] [PERSON_NAME] [PERSON_NAME] [PERSON_NAME] [PERSON_NAME] [PERSON_N…" at bounding box center [615, 308] width 1166 height 333
drag, startPoint x: 573, startPoint y: 174, endPoint x: 596, endPoint y: 139, distance: 42.1
click at [574, 174] on div "[PERSON_NAME] [PERSON_NAME] [PERSON_NAME] [PERSON_NAME] [PERSON_NAME] [PERSON_N…" at bounding box center [615, 308] width 1166 height 333
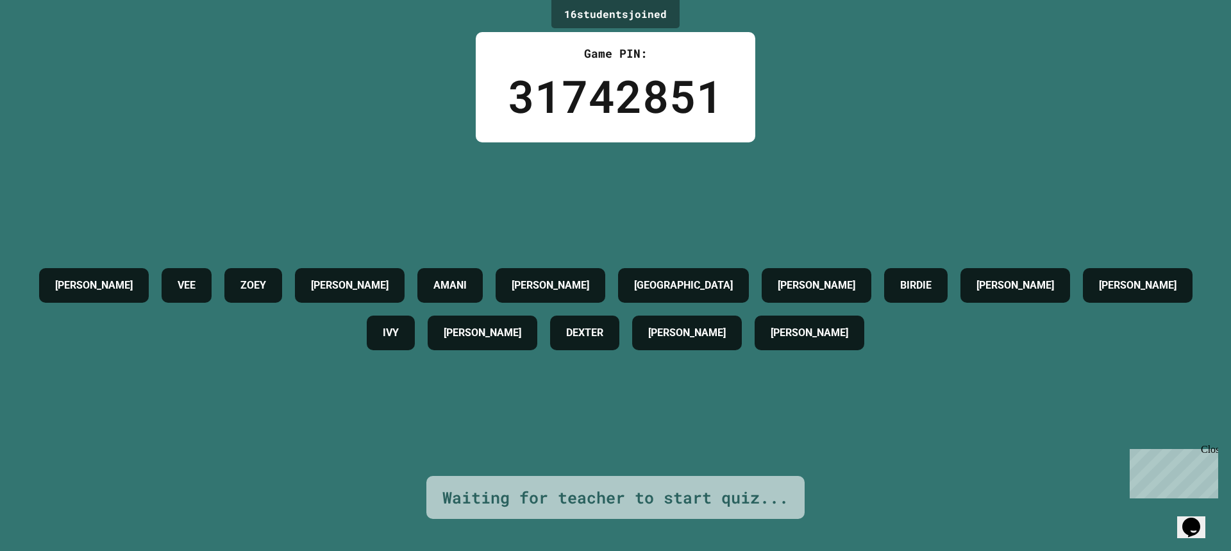
click at [596, 138] on div "Game PIN: 31742851" at bounding box center [615, 87] width 279 height 110
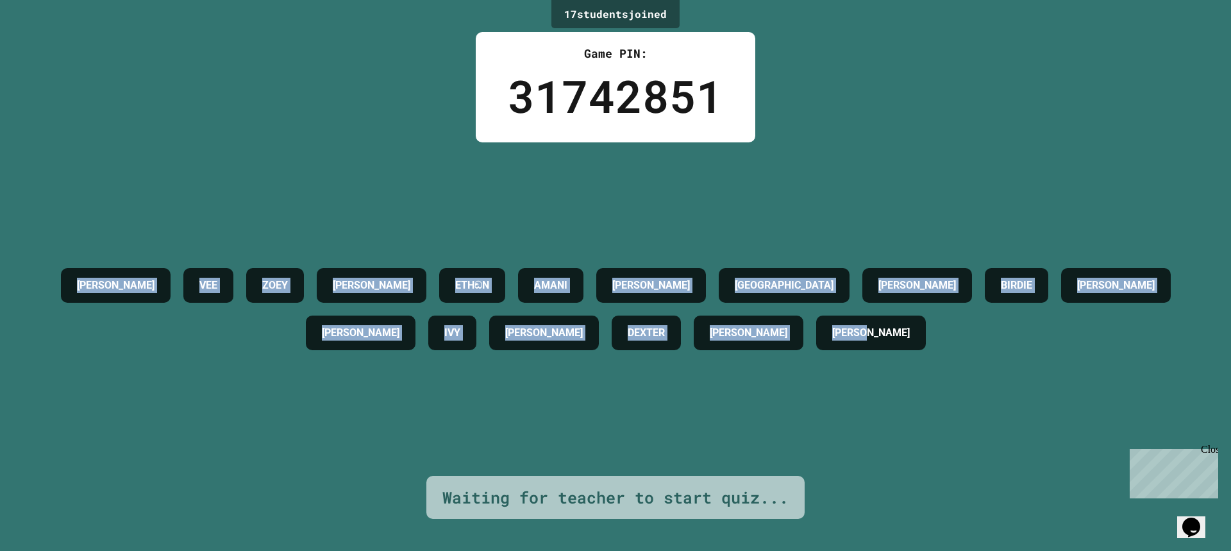
drag, startPoint x: 0, startPoint y: 10, endPoint x: 1044, endPoint y: 531, distance: 1166.8
click at [1045, 533] on div "17 student s joined Game PIN: 31742851 [PERSON_NAME] [PERSON_NAME] ETHඞN [PERSO…" at bounding box center [615, 275] width 1231 height 551
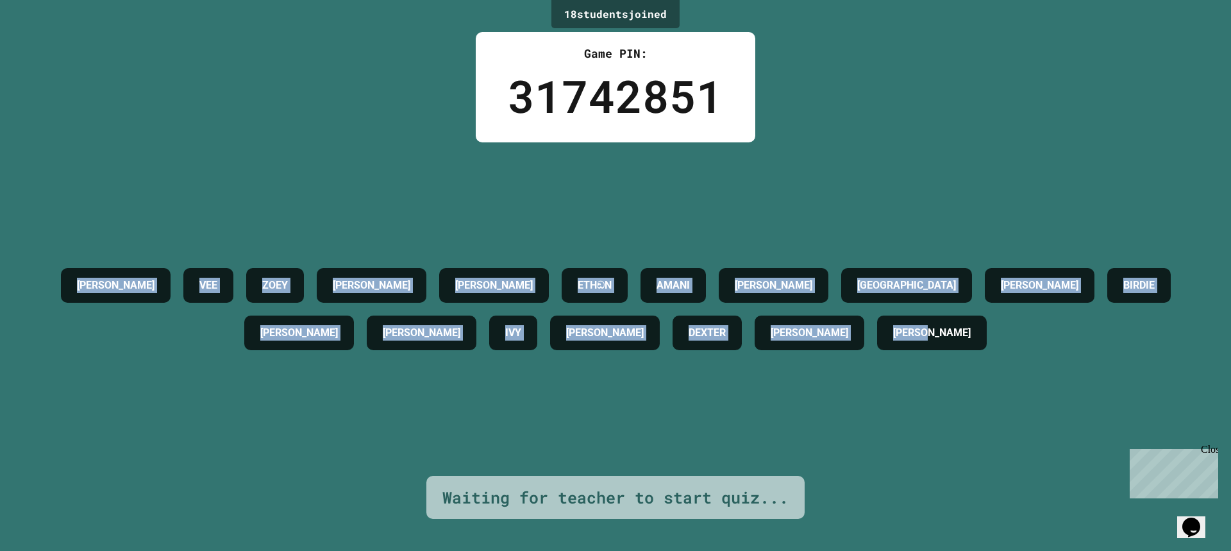
drag, startPoint x: 829, startPoint y: 133, endPoint x: 794, endPoint y: 214, distance: 88.4
click at [794, 215] on div "[PERSON_NAME] [PERSON_NAME] ETHඞN [PERSON_NAME] [PERSON_NAME] [PERSON_NAME] [PE…" at bounding box center [615, 308] width 1166 height 333
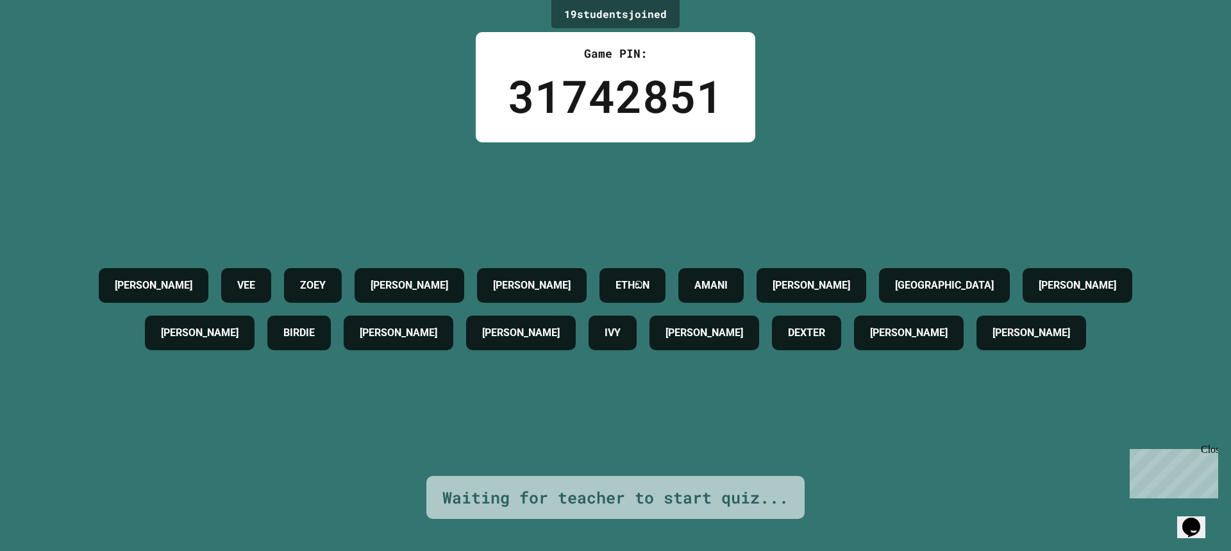
drag, startPoint x: 885, startPoint y: 183, endPoint x: 506, endPoint y: 179, distance: 378.8
click at [506, 179] on div "[PERSON_NAME] [PERSON_NAME] ETHඞN [PERSON_NAME] [PERSON_NAME] [PERSON_NAME] [PE…" at bounding box center [615, 308] width 1166 height 333
click at [507, 179] on div "[PERSON_NAME] [PERSON_NAME] ETHඞN [PERSON_NAME] [PERSON_NAME] [PERSON_NAME] [PE…" at bounding box center [615, 308] width 1166 height 333
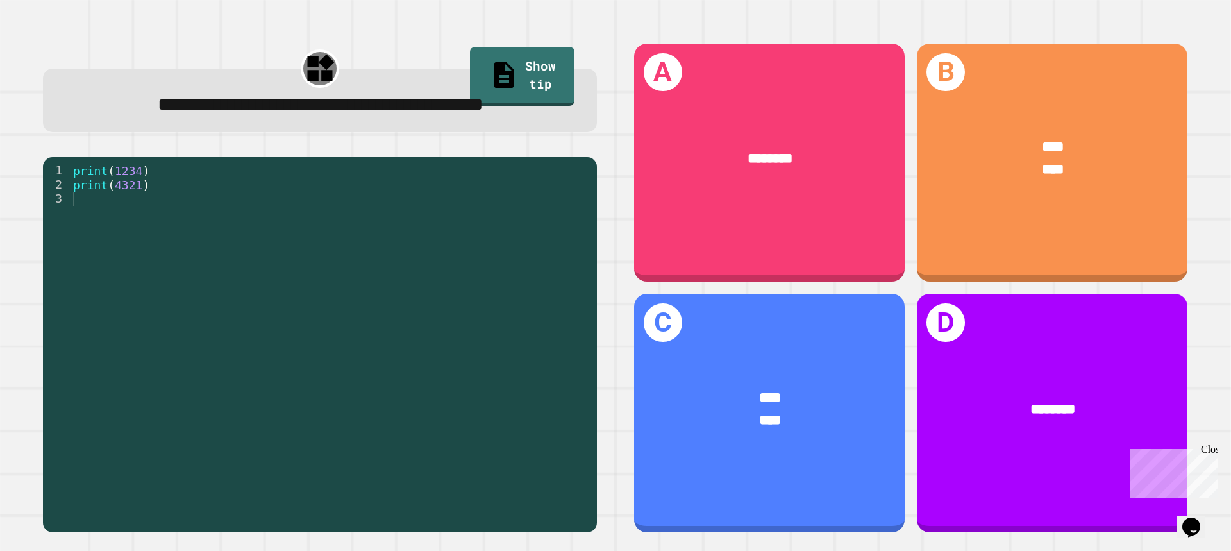
click at [188, 210] on div "print ( 1234 ) print ( 4321 )" at bounding box center [330, 325] width 520 height 324
click at [198, 219] on div "print ( 1234 ) print ( 4321 )" at bounding box center [330, 325] width 520 height 324
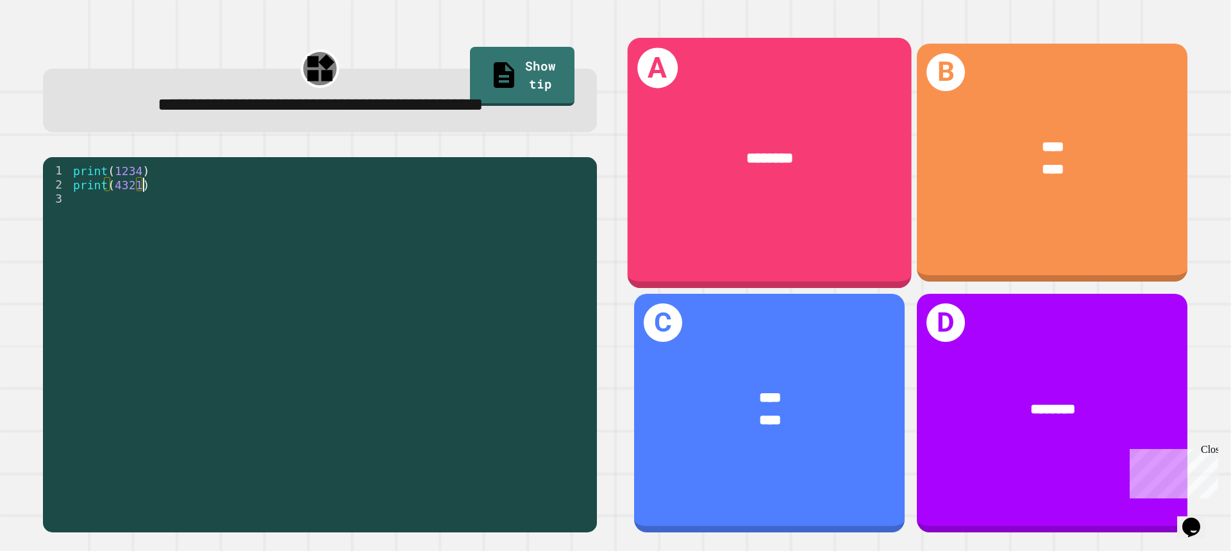
click at [783, 128] on div "********" at bounding box center [769, 158] width 284 height 83
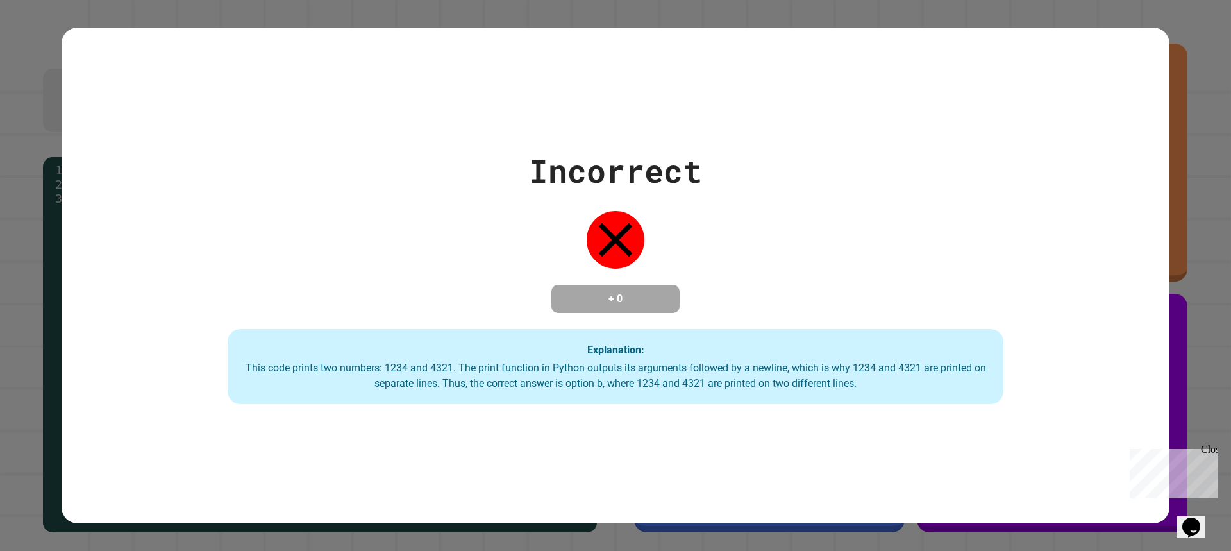
click at [1140, 147] on div "Incorrect + 0 Explanation: This code prints two numbers: 1234 and 4321. The pri…" at bounding box center [615, 276] width 1107 height 258
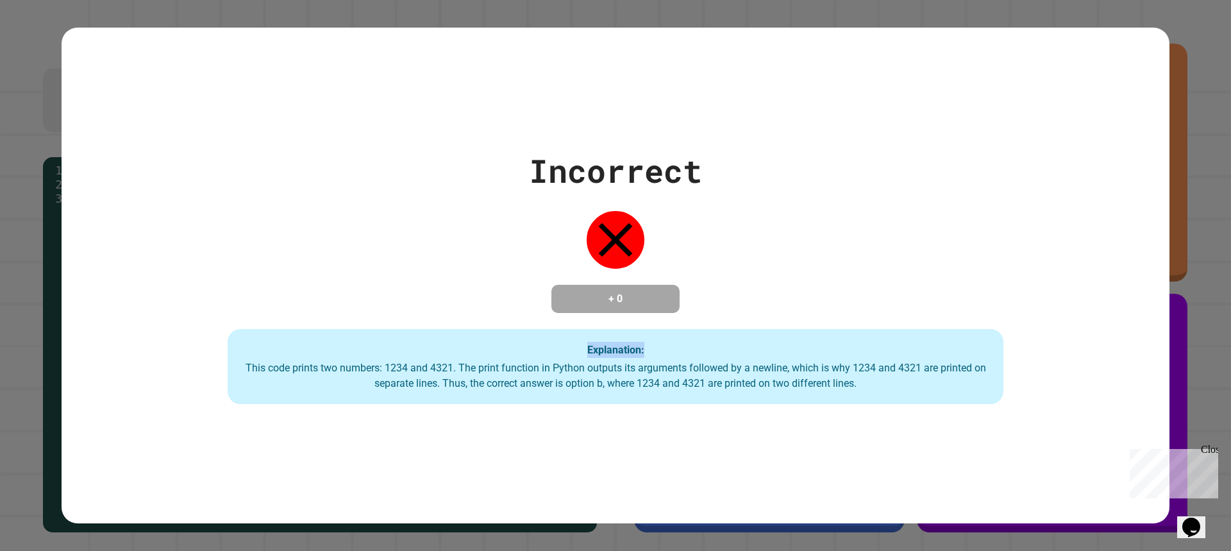
click at [1137, 147] on div "Incorrect + 0 Explanation: This code prints two numbers: 1234 and 4321. The pri…" at bounding box center [615, 276] width 1107 height 258
click at [1132, 147] on div "Incorrect + 0 Explanation: This code prints two numbers: 1234 and 4321. The pri…" at bounding box center [615, 276] width 1107 height 258
click at [1131, 147] on div "Incorrect + 0 Explanation: This code prints two numbers: 1234 and 4321. The pri…" at bounding box center [615, 276] width 1107 height 258
click at [1128, 147] on div "Incorrect + 0 Explanation: This code prints two numbers: 1234 and 4321. The pri…" at bounding box center [615, 276] width 1107 height 258
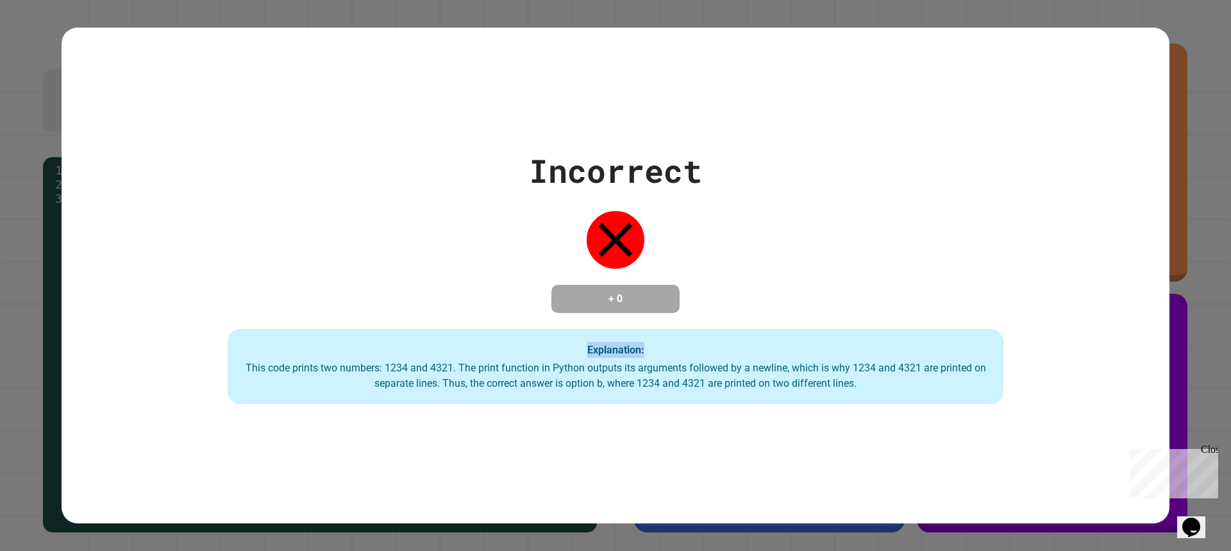
click at [1128, 147] on div "Incorrect + 0 Explanation: This code prints two numbers: 1234 and 4321. The pri…" at bounding box center [615, 276] width 1107 height 258
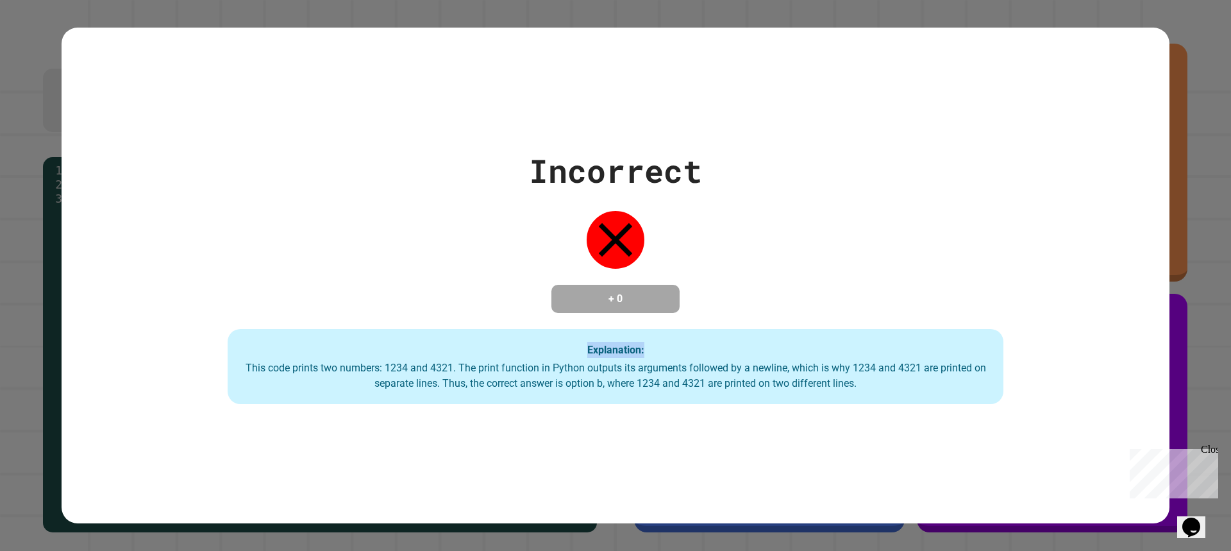
click at [1125, 147] on div "Incorrect + 0 Explanation: This code prints two numbers: 1234 and 4321. The pri…" at bounding box center [615, 276] width 1107 height 258
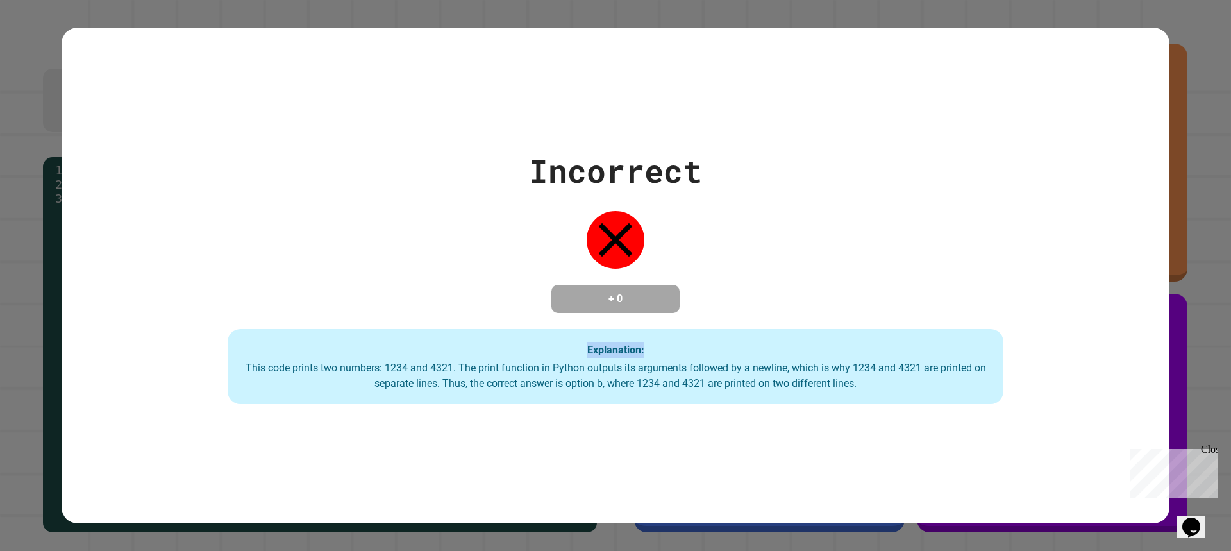
click at [1125, 147] on div "Incorrect + 0 Explanation: This code prints two numbers: 1234 and 4321. The pri…" at bounding box center [615, 276] width 1107 height 258
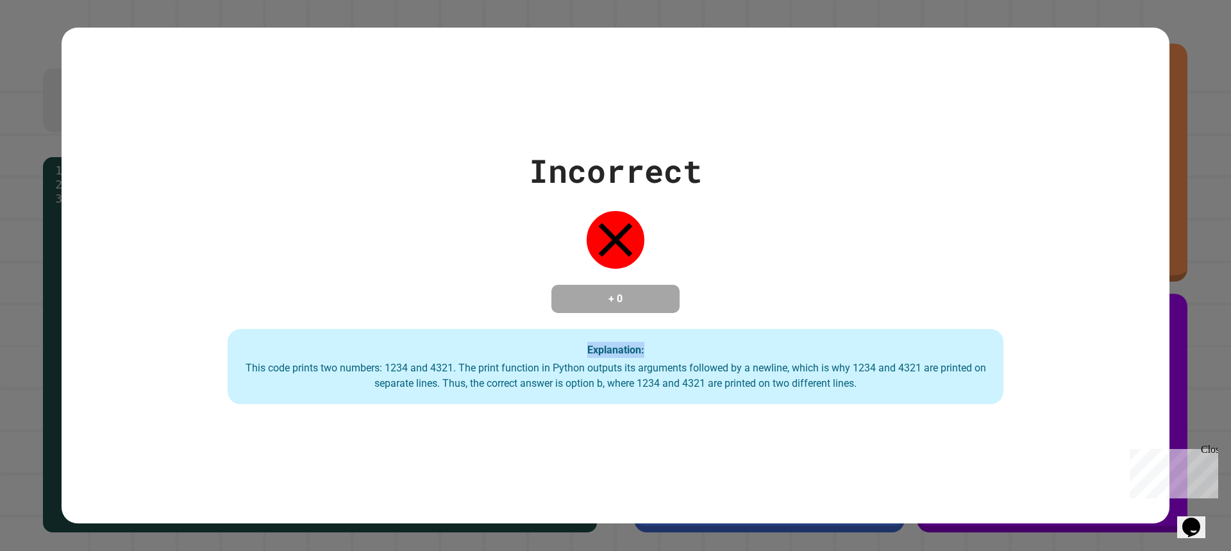
click at [1125, 147] on div "Incorrect + 0 Explanation: This code prints two numbers: 1234 and 4321. The pri…" at bounding box center [615, 276] width 1107 height 258
drag, startPoint x: 1125, startPoint y: 135, endPoint x: 1127, endPoint y: 145, distance: 9.9
click at [1127, 147] on div "Incorrect + 0 Explanation: This code prints two numbers: 1234 and 4321. The pri…" at bounding box center [615, 276] width 1107 height 258
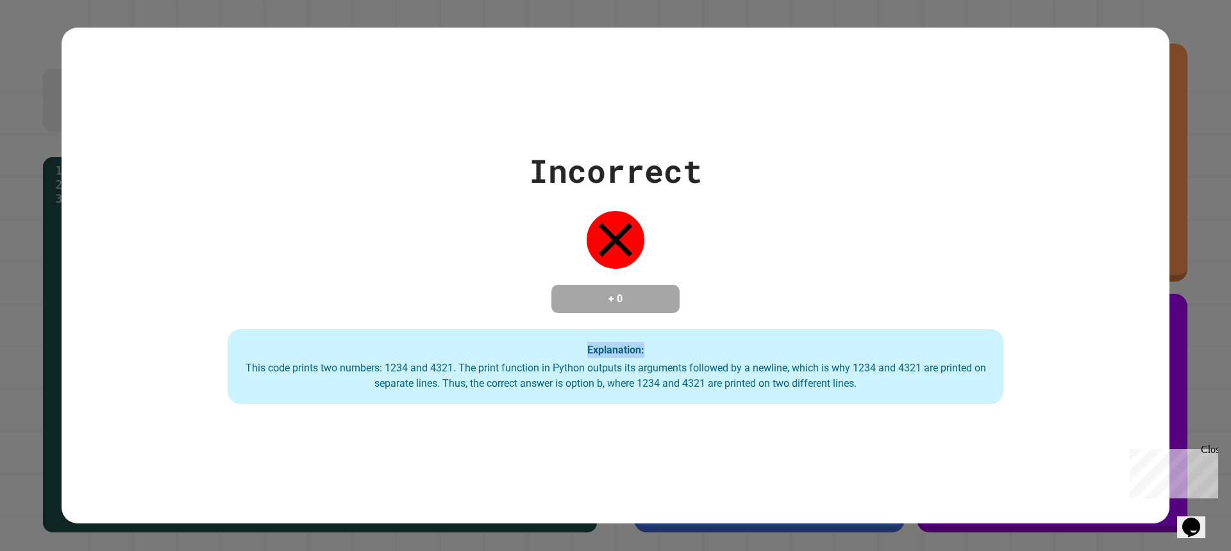
click at [1129, 150] on div "Incorrect + 0 Explanation: This code prints two numbers: 1234 and 4321. The pri…" at bounding box center [615, 276] width 1107 height 258
click at [1128, 148] on div "Incorrect + 0 Explanation: This code prints two numbers: 1234 and 4321. The pri…" at bounding box center [615, 276] width 1107 height 258
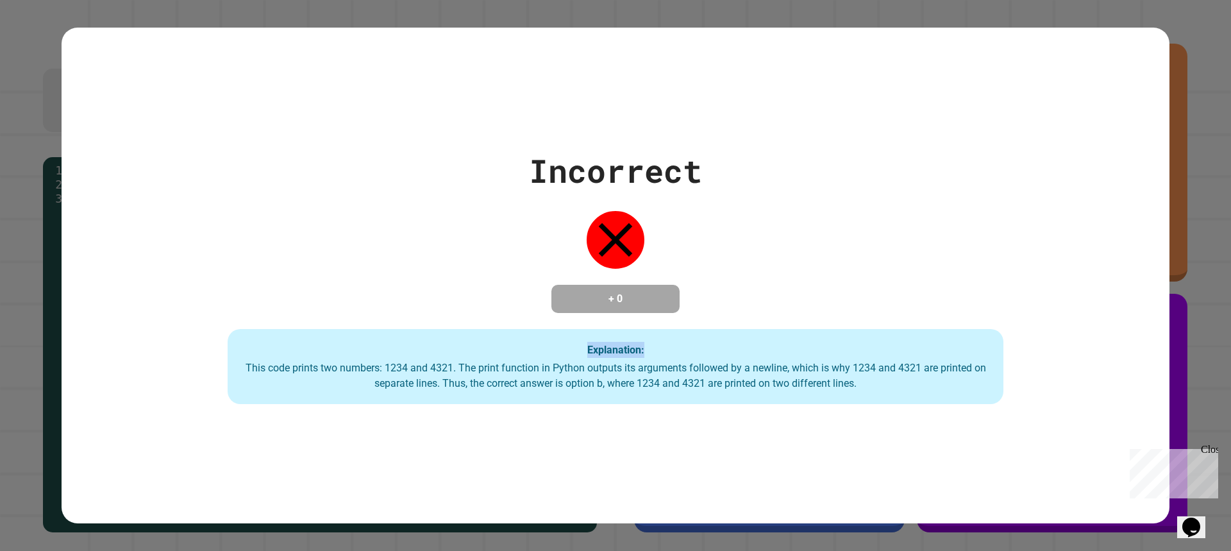
click at [1128, 148] on div "Incorrect + 0 Explanation: This code prints two numbers: 1234 and 4321. The pri…" at bounding box center [615, 276] width 1107 height 258
click at [1125, 147] on div "Incorrect + 0 Explanation: This code prints two numbers: 1234 and 4321. The pri…" at bounding box center [615, 276] width 1107 height 258
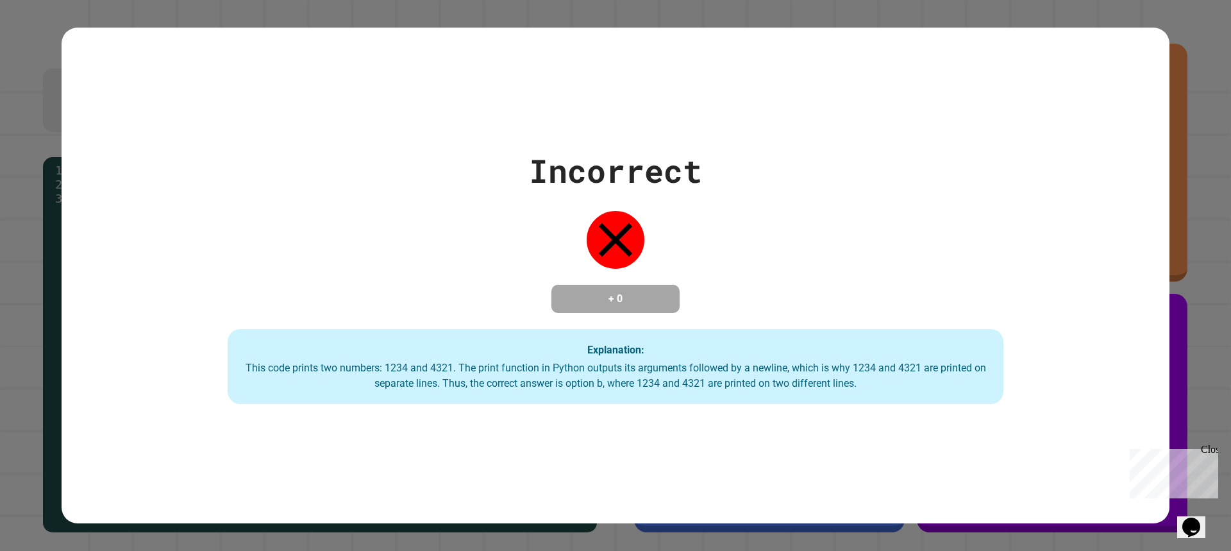
click at [1125, 147] on div "Incorrect + 0 Explanation: This code prints two numbers: 1234 and 4321. The pri…" at bounding box center [615, 276] width 1107 height 258
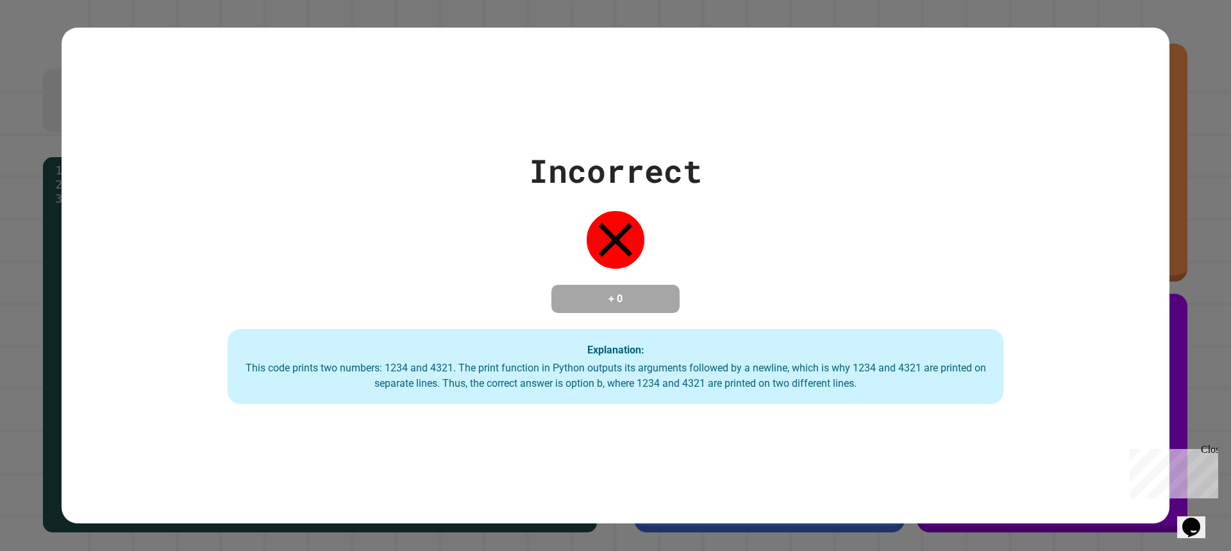
click at [1135, 158] on div "Incorrect + 0 Explanation: This code prints two numbers: 1234 and 4321. The pri…" at bounding box center [615, 276] width 1107 height 258
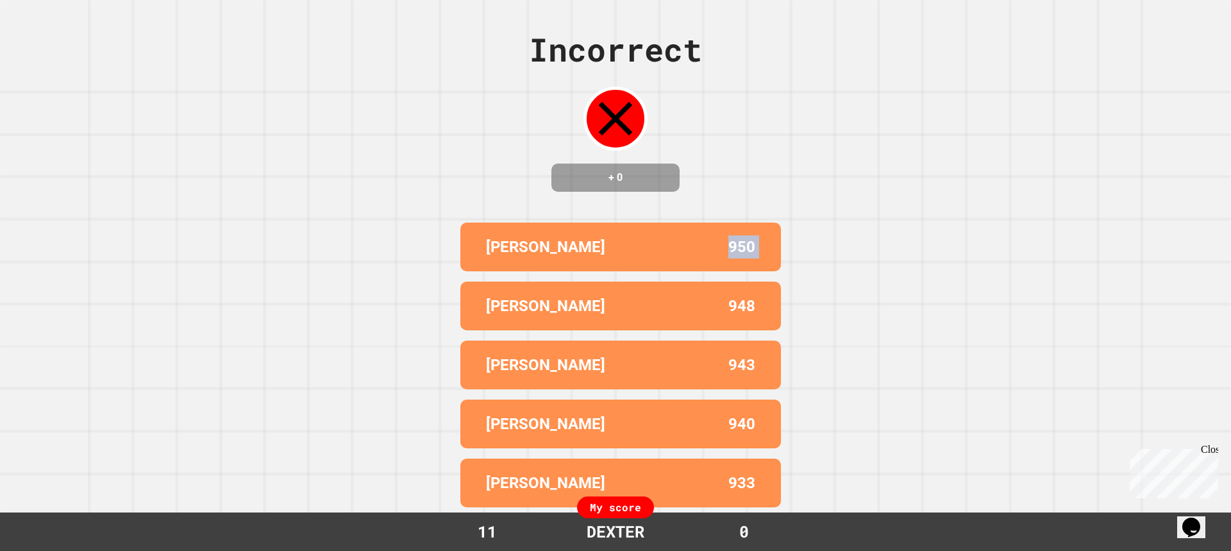
click at [1134, 158] on div "Incorrect + 0 [PERSON_NAME] 950 [PERSON_NAME] 948 [PERSON_NAME] 943 [PERSON_NAM…" at bounding box center [615, 275] width 1231 height 551
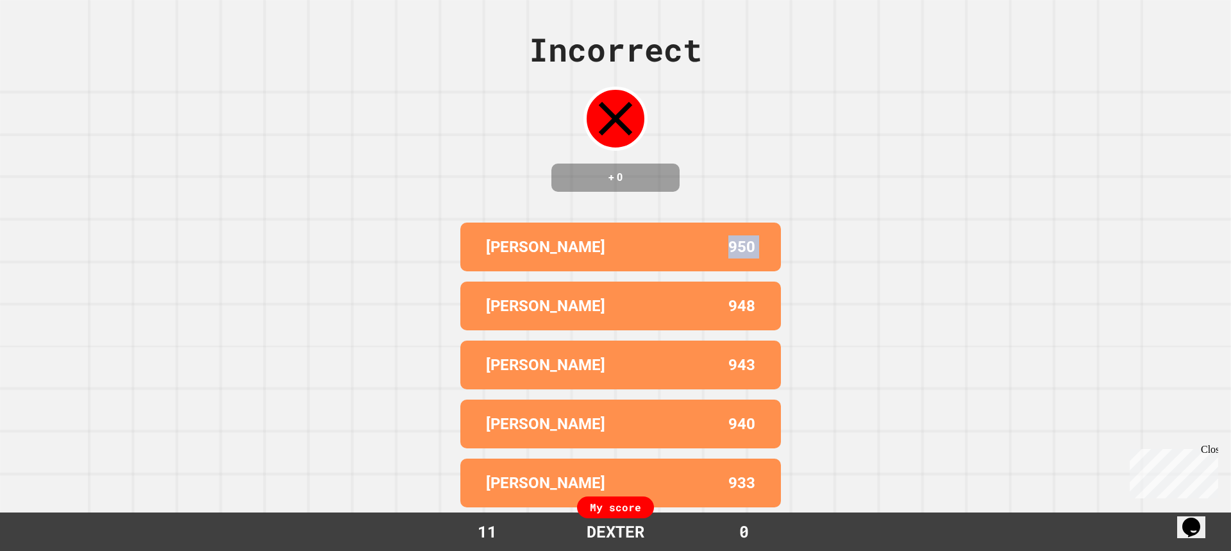
click at [1134, 158] on div "Incorrect + 0 [PERSON_NAME] 950 [PERSON_NAME] 948 [PERSON_NAME] 943 [PERSON_NAM…" at bounding box center [615, 275] width 1231 height 551
click at [1124, 149] on div "Incorrect + 0 [PERSON_NAME] 950 [PERSON_NAME] 948 [PERSON_NAME] 943 [PERSON_NAM…" at bounding box center [615, 275] width 1231 height 551
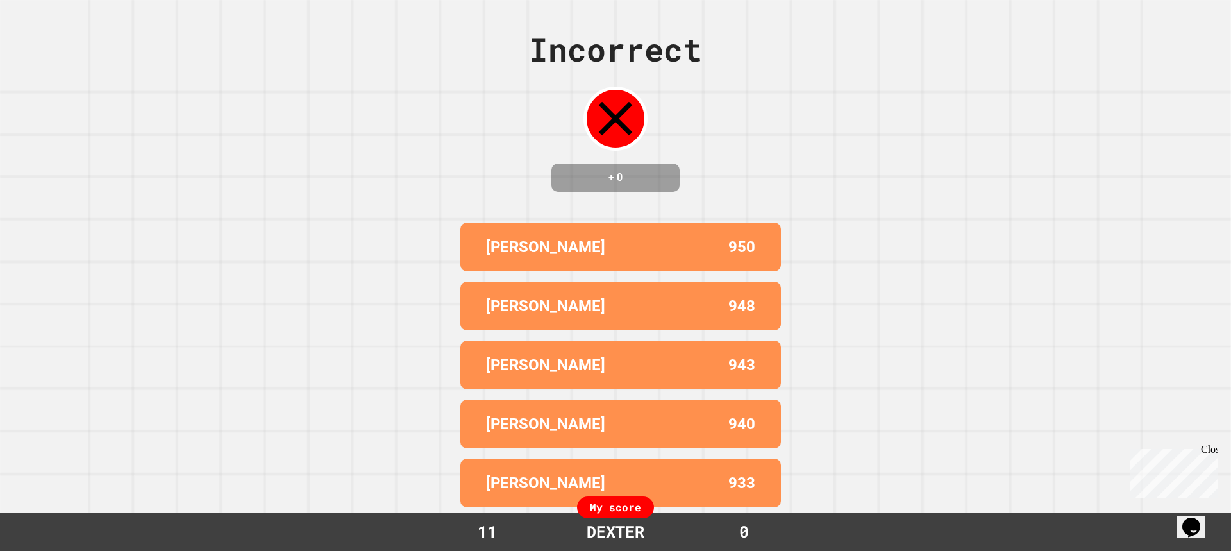
drag, startPoint x: 1124, startPoint y: 149, endPoint x: 1060, endPoint y: 162, distance: 65.5
click at [1109, 151] on div "Incorrect + 0 [PERSON_NAME] 950 [PERSON_NAME] 948 [PERSON_NAME] 943 [PERSON_NAM…" at bounding box center [615, 275] width 1231 height 551
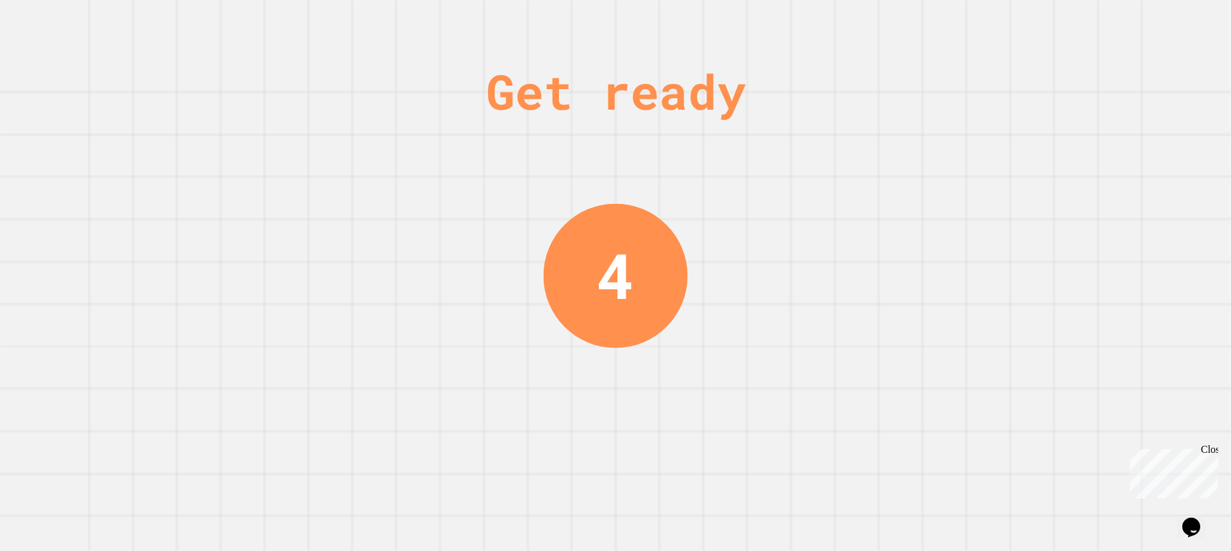
click at [976, 181] on div "Get ready 4" at bounding box center [615, 275] width 1231 height 551
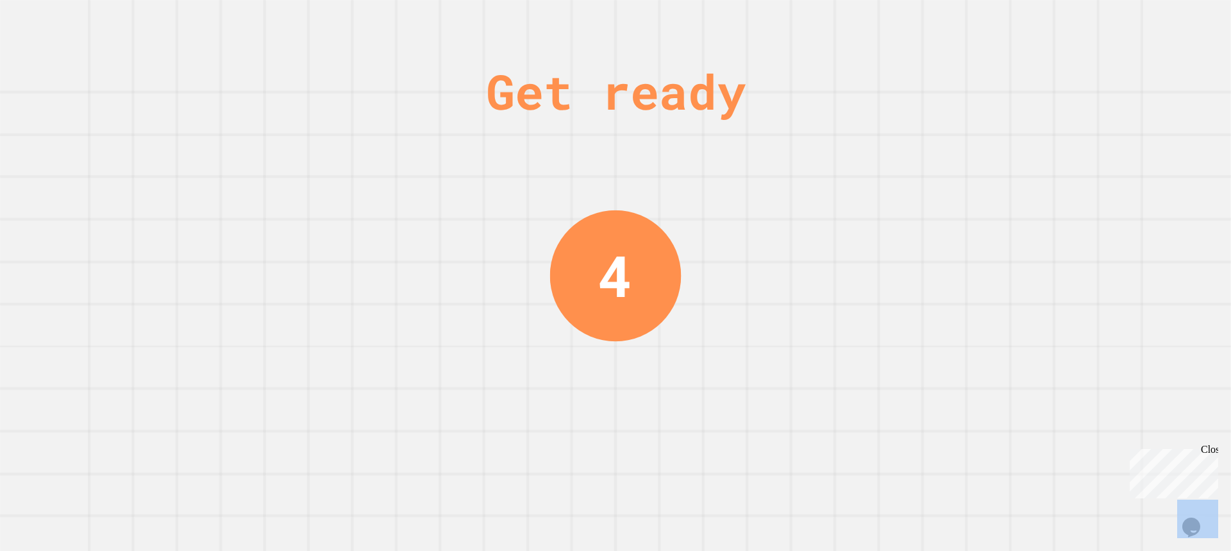
click at [976, 181] on div "Get ready 4" at bounding box center [615, 275] width 1231 height 551
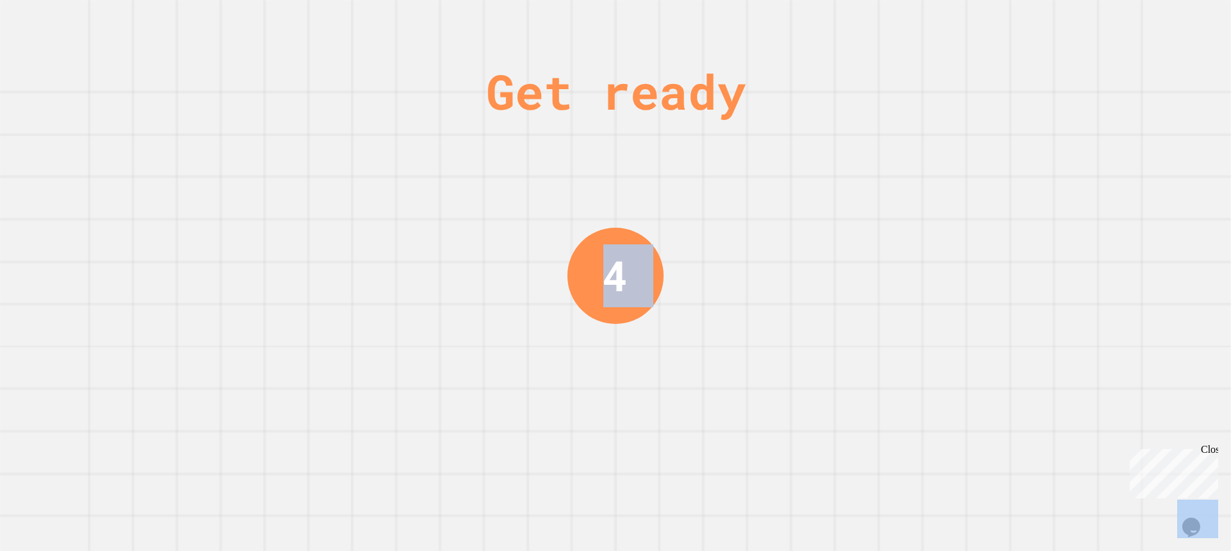
click at [976, 181] on div "Get ready 4" at bounding box center [615, 275] width 1231 height 551
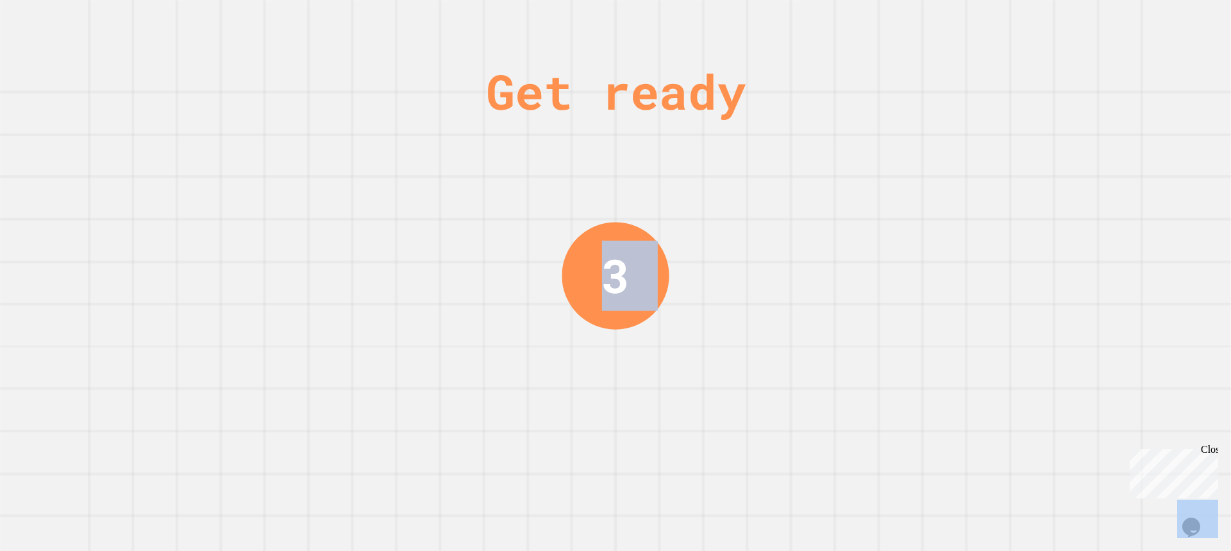
click at [976, 181] on div "Get ready 3" at bounding box center [615, 275] width 1231 height 551
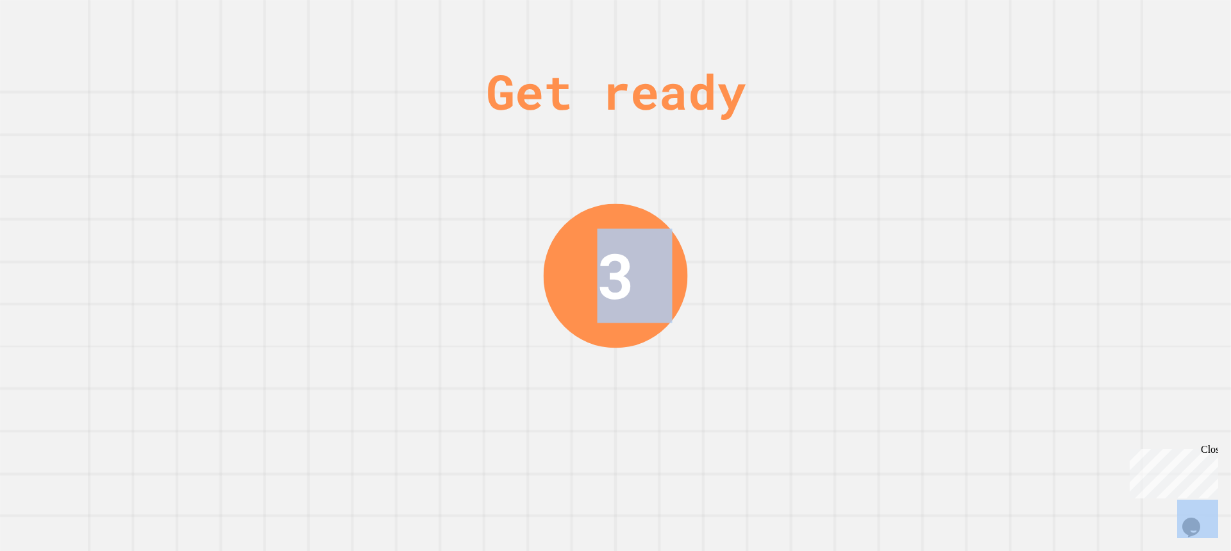
click at [976, 181] on div "Get ready 3" at bounding box center [615, 275] width 1231 height 551
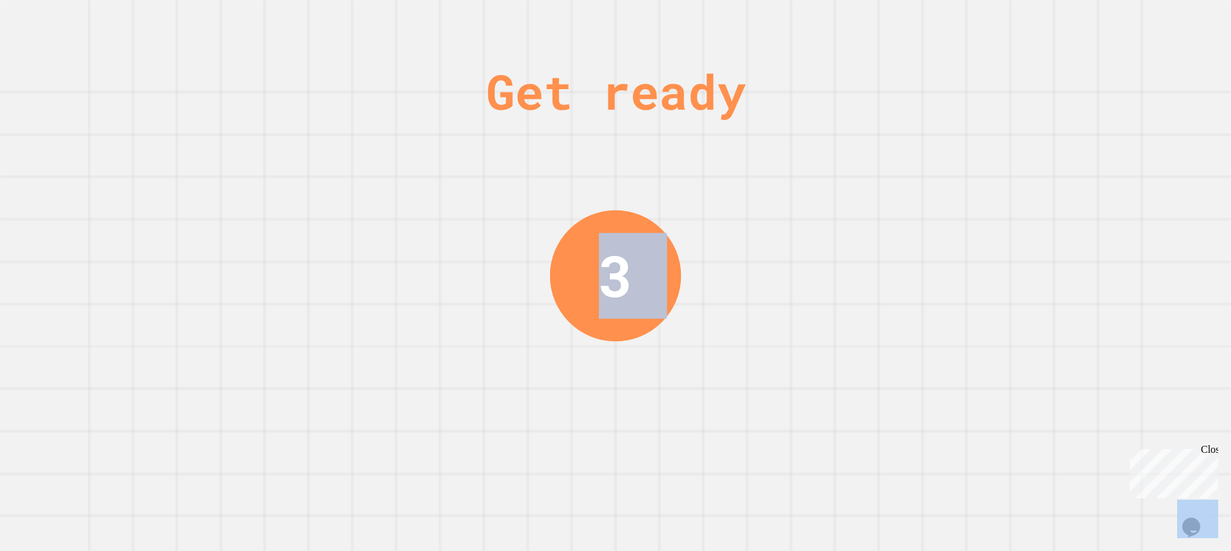
click at [991, 190] on div "Get ready 3" at bounding box center [615, 275] width 1231 height 551
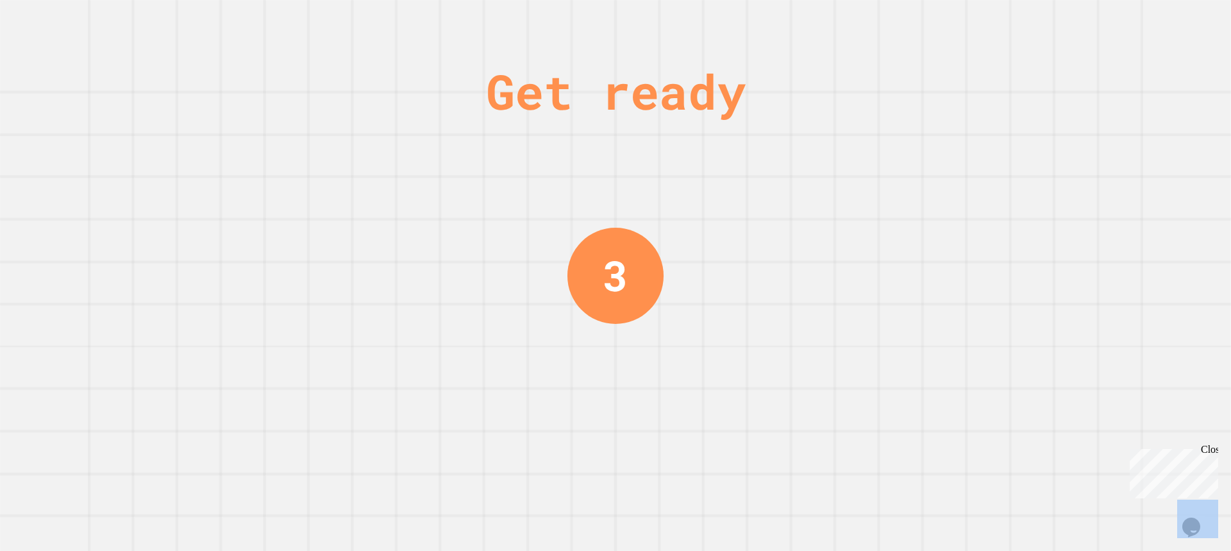
click at [991, 190] on div "Get ready 3" at bounding box center [615, 275] width 1231 height 551
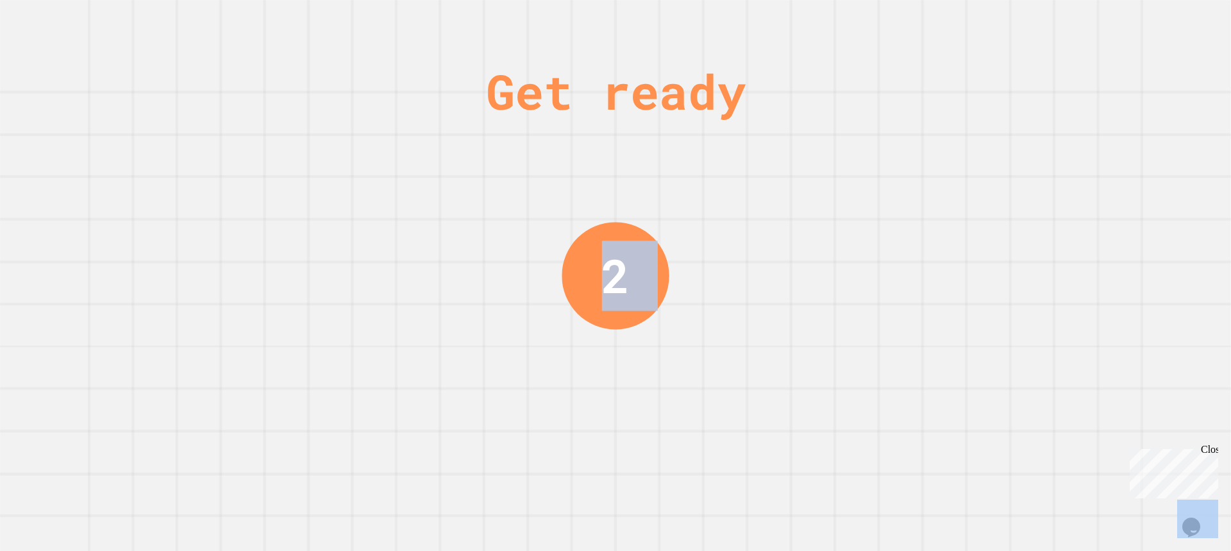
click at [991, 190] on div "Get ready 2" at bounding box center [615, 275] width 1231 height 551
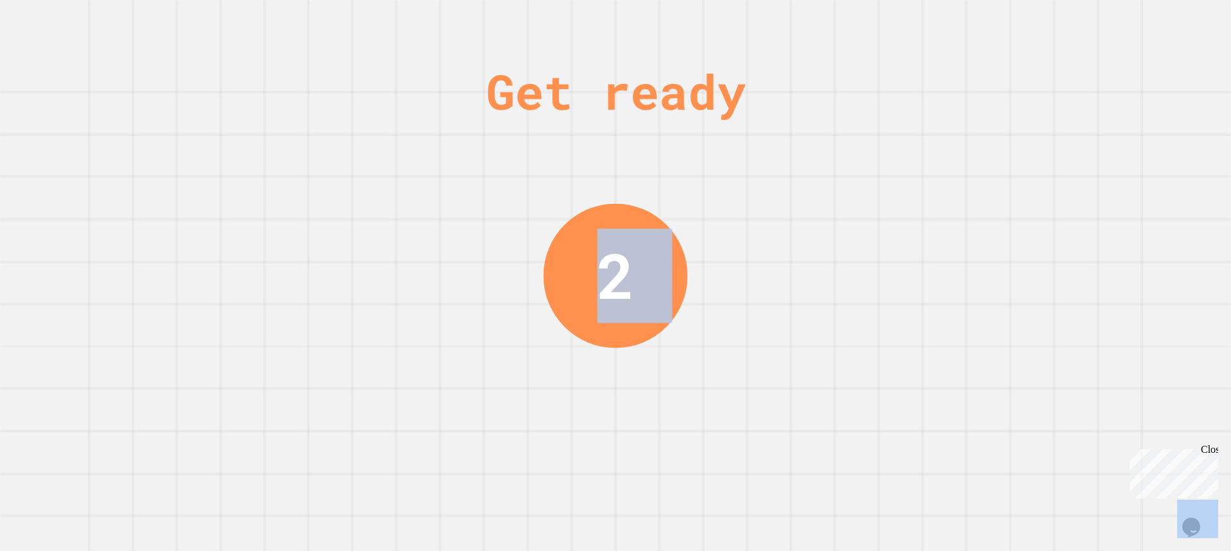
click at [991, 190] on div "Get ready 2" at bounding box center [615, 275] width 1231 height 551
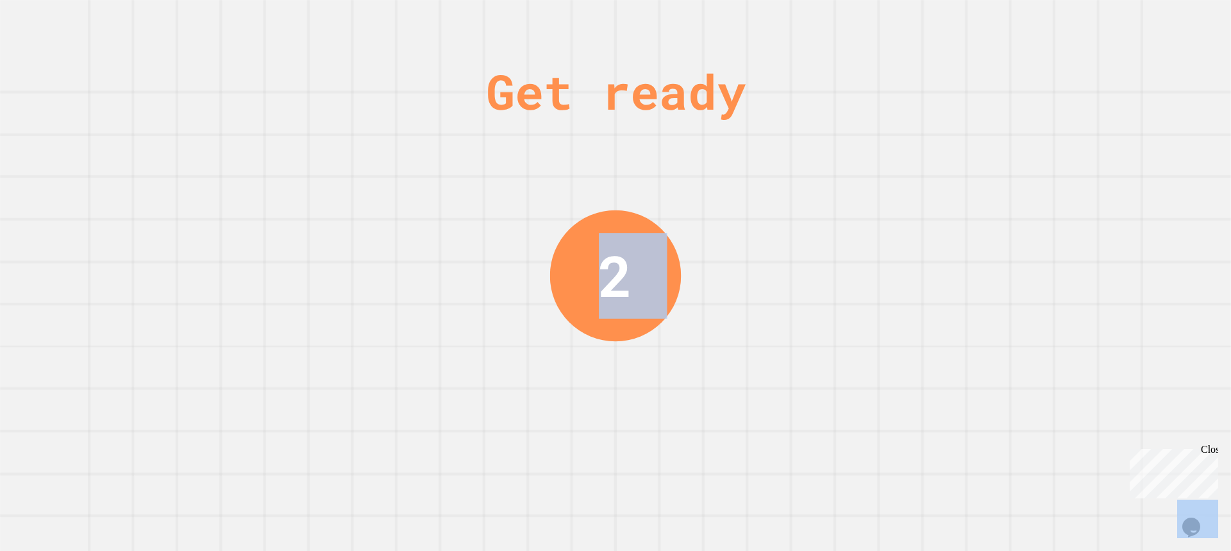
click at [991, 190] on div "Get ready 2" at bounding box center [615, 275] width 1231 height 551
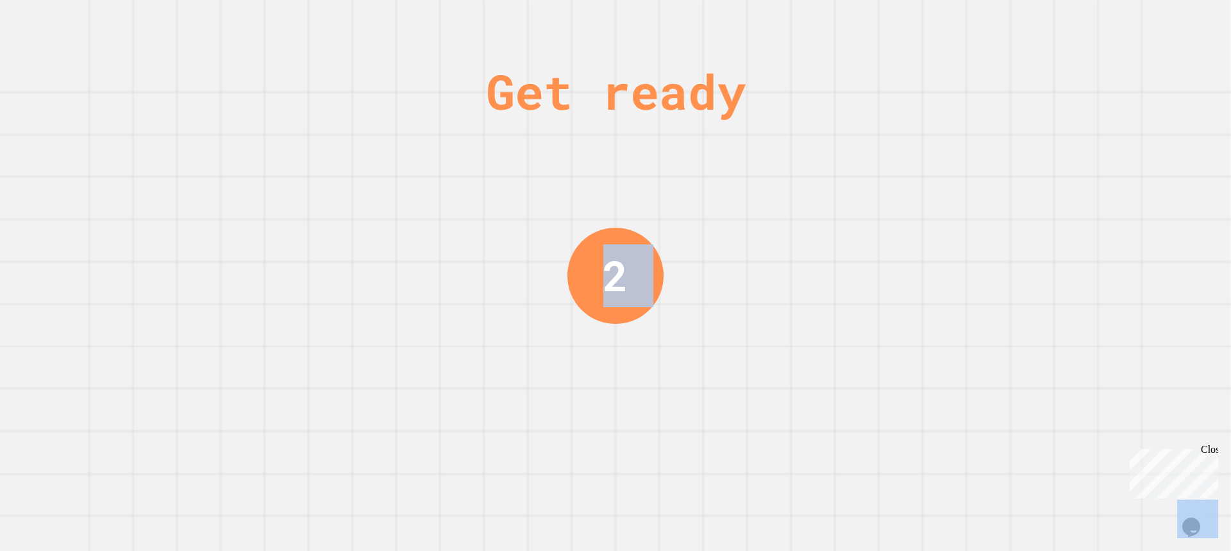
click at [991, 190] on div "Get ready 2" at bounding box center [615, 275] width 1231 height 551
click at [991, 190] on div "Get ready 1" at bounding box center [615, 275] width 1231 height 551
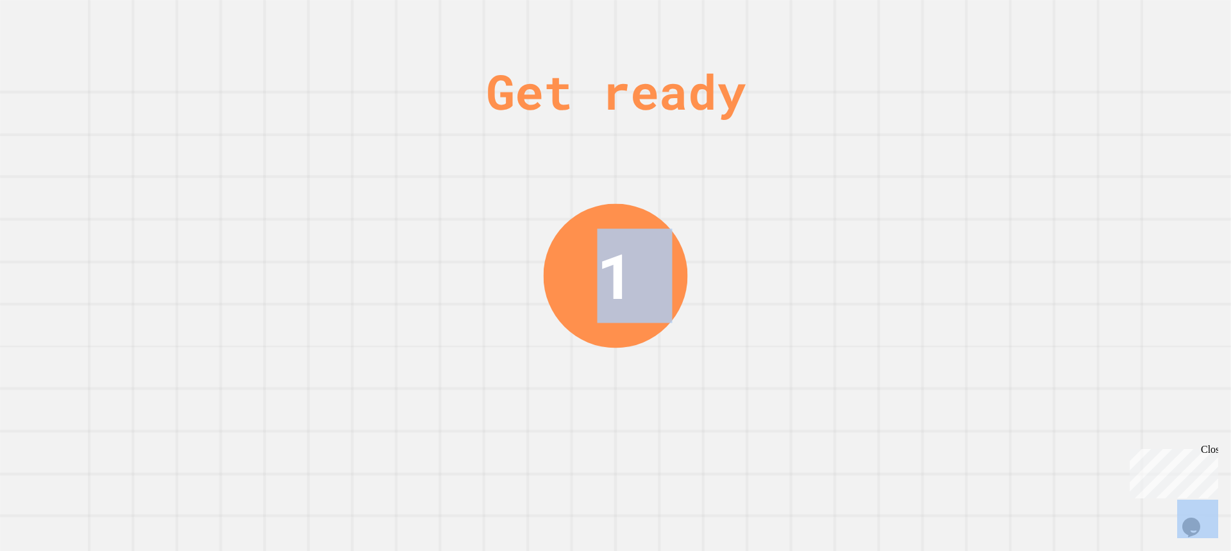
click at [991, 190] on div "Get ready 1" at bounding box center [615, 275] width 1231 height 551
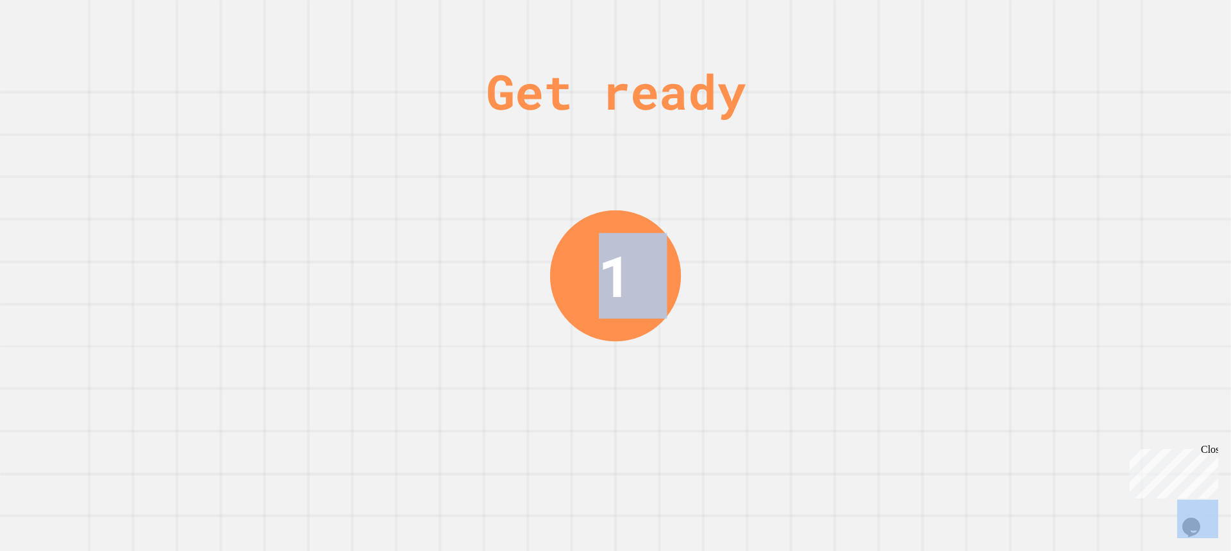
click at [991, 190] on div "Get ready 1" at bounding box center [615, 275] width 1231 height 551
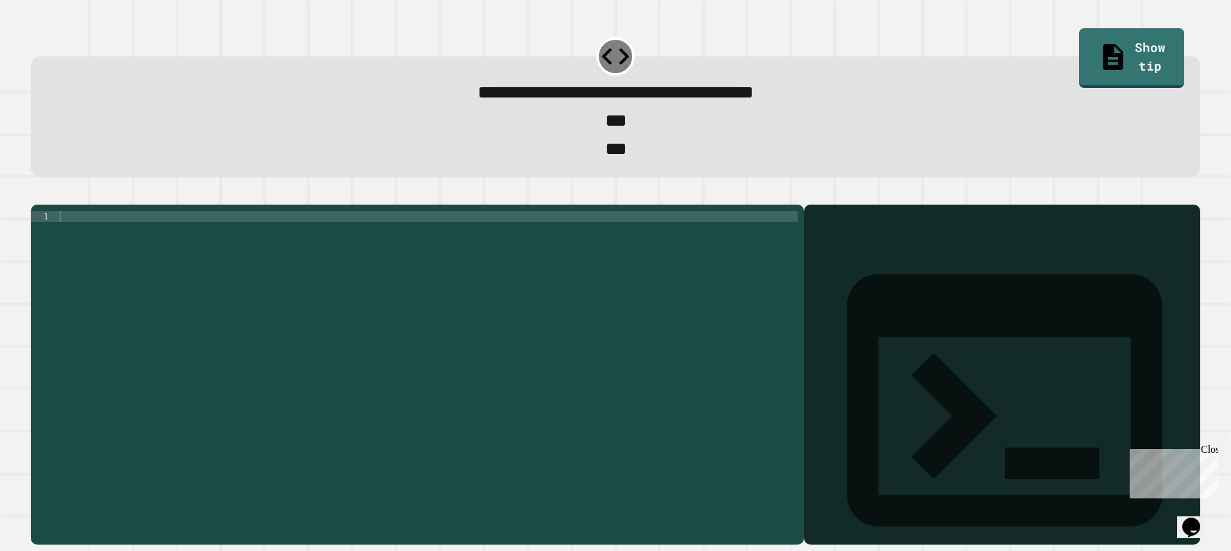
click at [554, 233] on div at bounding box center [427, 358] width 740 height 294
type textarea "**********"
click at [365, 235] on div "**********" at bounding box center [417, 374] width 773 height 340
click at [365, 235] on div "print ( '987' )" at bounding box center [427, 358] width 740 height 294
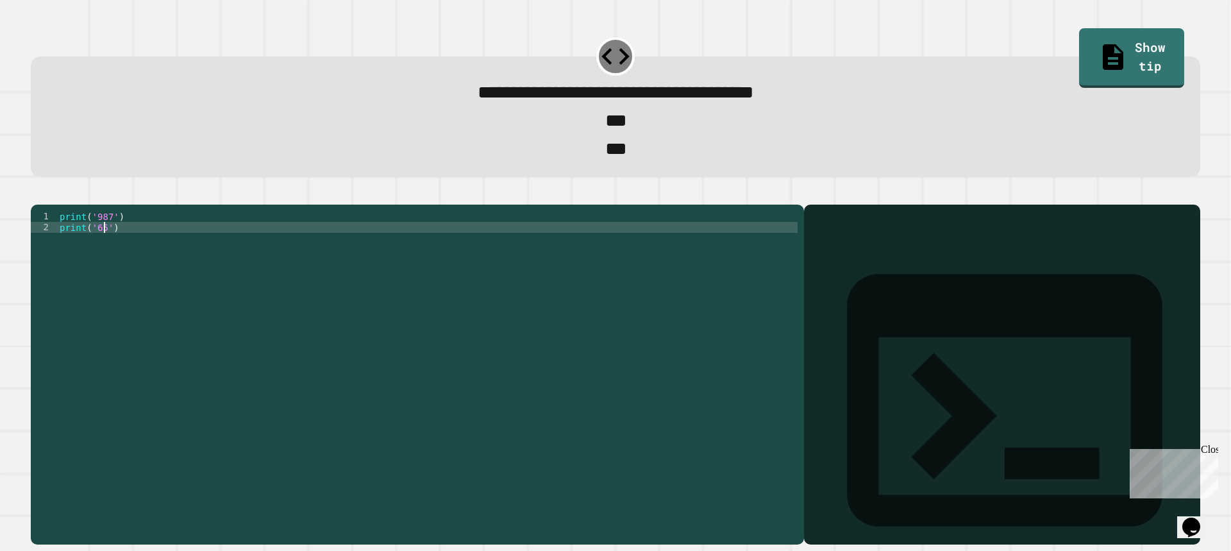
scroll to position [0, 3]
type textarea "**********"
click at [37, 194] on button "button" at bounding box center [37, 194] width 0 height 0
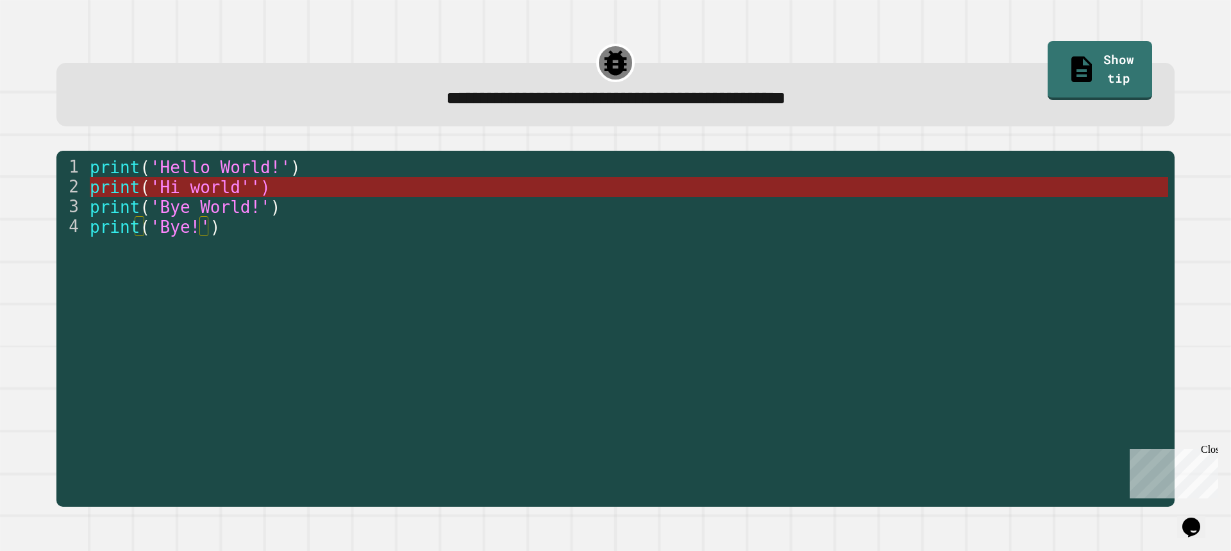
click at [222, 184] on span "'Hi world'')" at bounding box center [210, 187] width 120 height 19
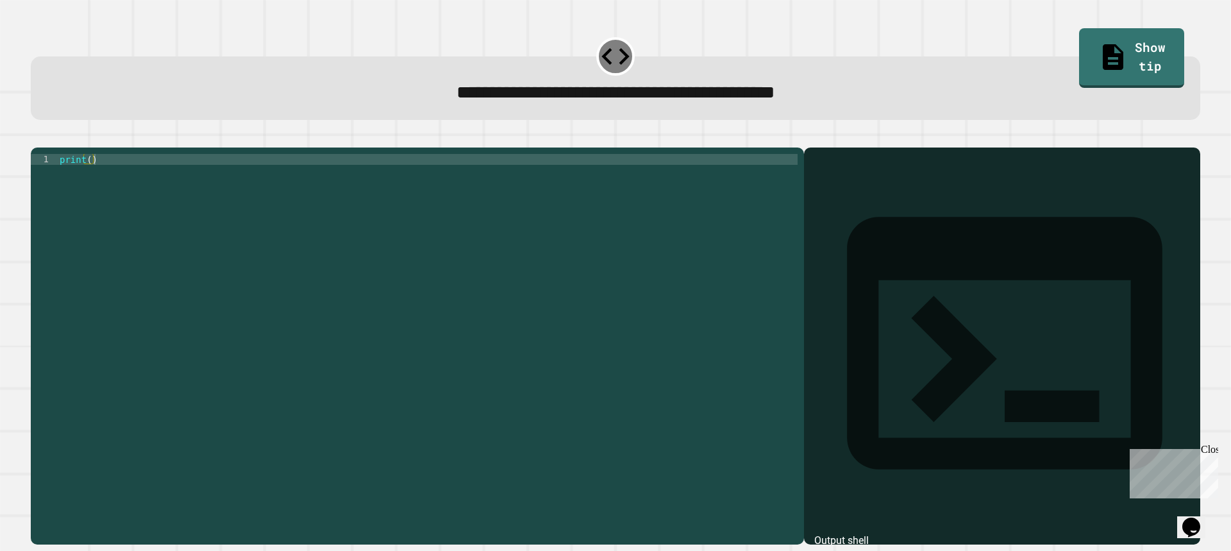
click at [274, 180] on div "print ( )" at bounding box center [427, 334] width 740 height 360
click at [88, 179] on div "print ( )" at bounding box center [427, 334] width 740 height 360
type textarea "**********"
click at [37, 137] on icon "button" at bounding box center [37, 137] width 0 height 0
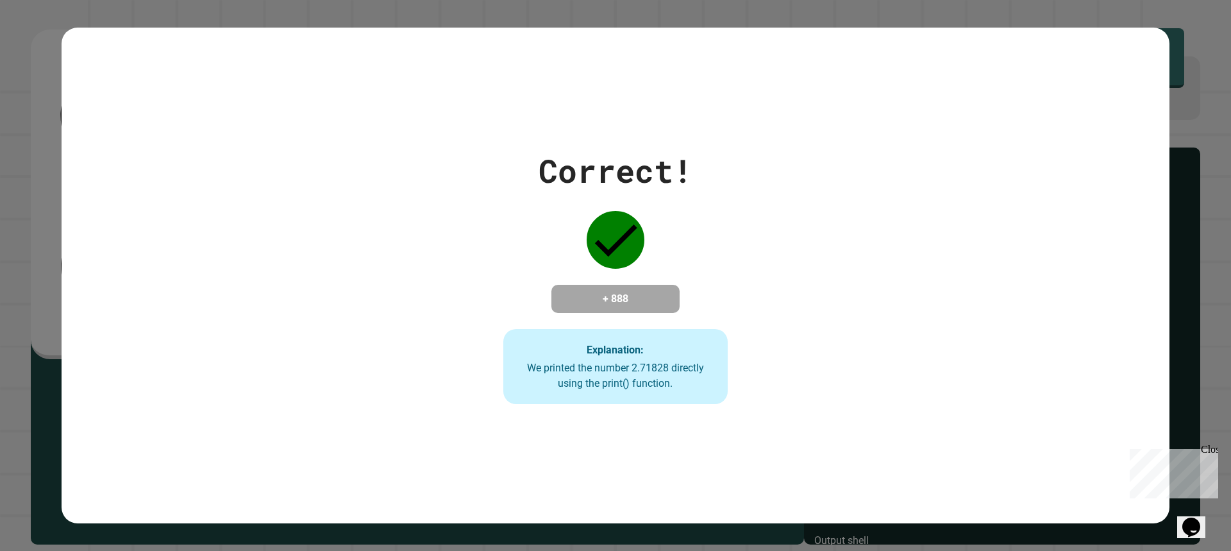
drag, startPoint x: 607, startPoint y: 521, endPoint x: 281, endPoint y: 351, distance: 367.5
click at [281, 351] on div "Correct! + 888 Explanation: We printed the number 2.71828 directly using the pr…" at bounding box center [615, 276] width 1107 height 258
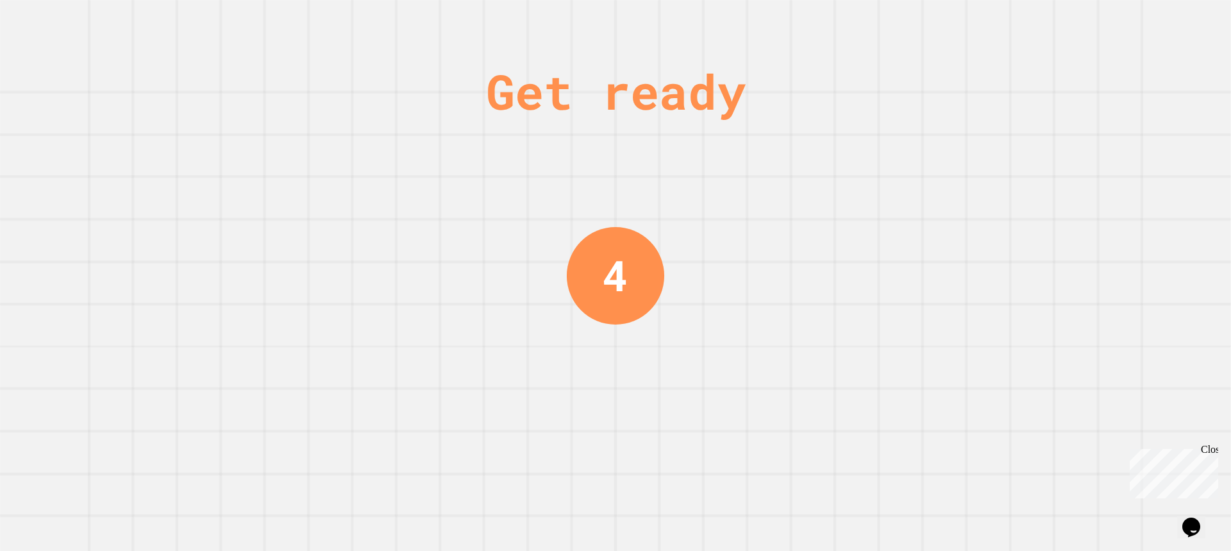
click at [377, 329] on div "Get ready 4" at bounding box center [615, 275] width 1231 height 551
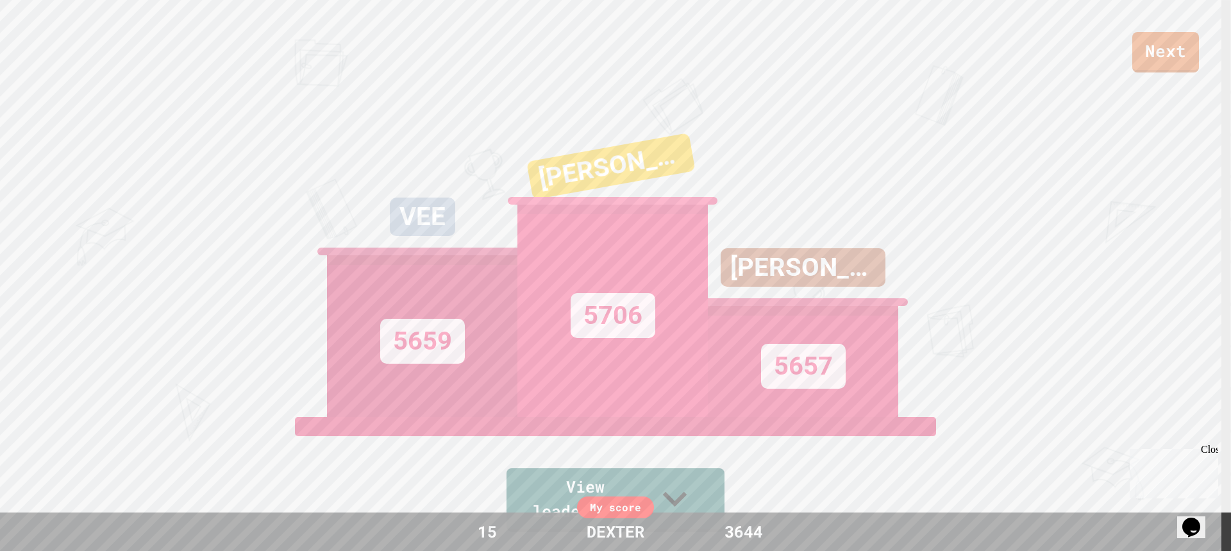
click at [854, 135] on div "Next VEE 5659 [PERSON_NAME] 5706 [PERSON_NAME] 5657 View leaderboard" at bounding box center [615, 275] width 1231 height 551
click at [871, 244] on div "[PERSON_NAME] 5657" at bounding box center [803, 256] width 190 height 320
click at [875, 237] on div "[PERSON_NAME] 5657" at bounding box center [803, 256] width 190 height 320
click at [873, 237] on div "[PERSON_NAME] 5657" at bounding box center [803, 256] width 190 height 320
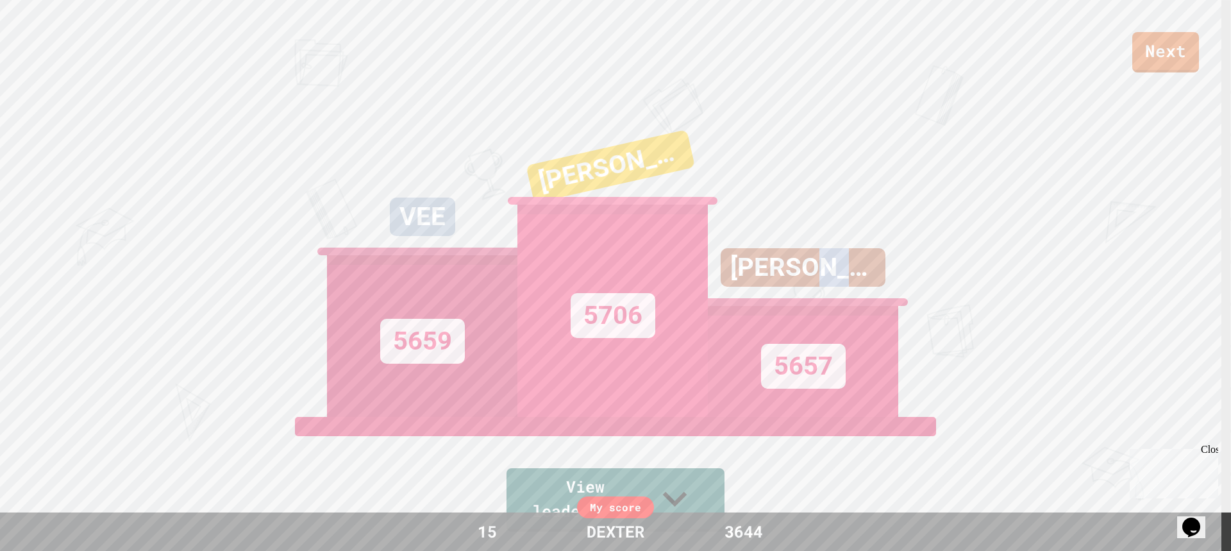
click at [873, 237] on div "[PERSON_NAME] 5657" at bounding box center [803, 256] width 190 height 320
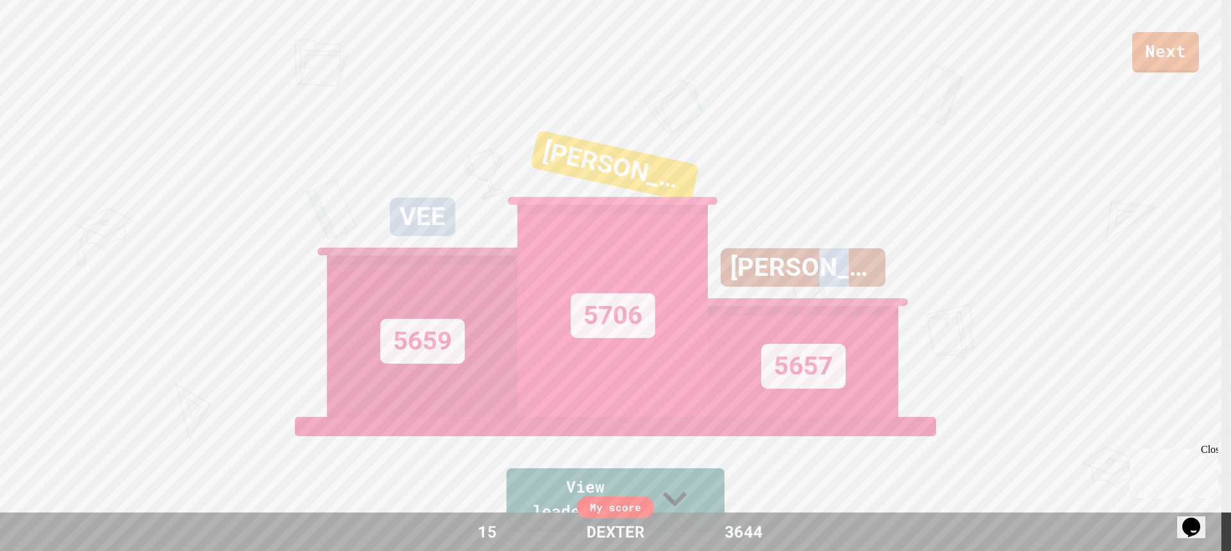
click at [868, 238] on div "[PERSON_NAME] 5657" at bounding box center [803, 256] width 190 height 320
click at [888, 235] on div "[PERSON_NAME] 5657" at bounding box center [803, 256] width 190 height 320
click at [1136, 51] on link "Next" at bounding box center [1165, 51] width 67 height 42
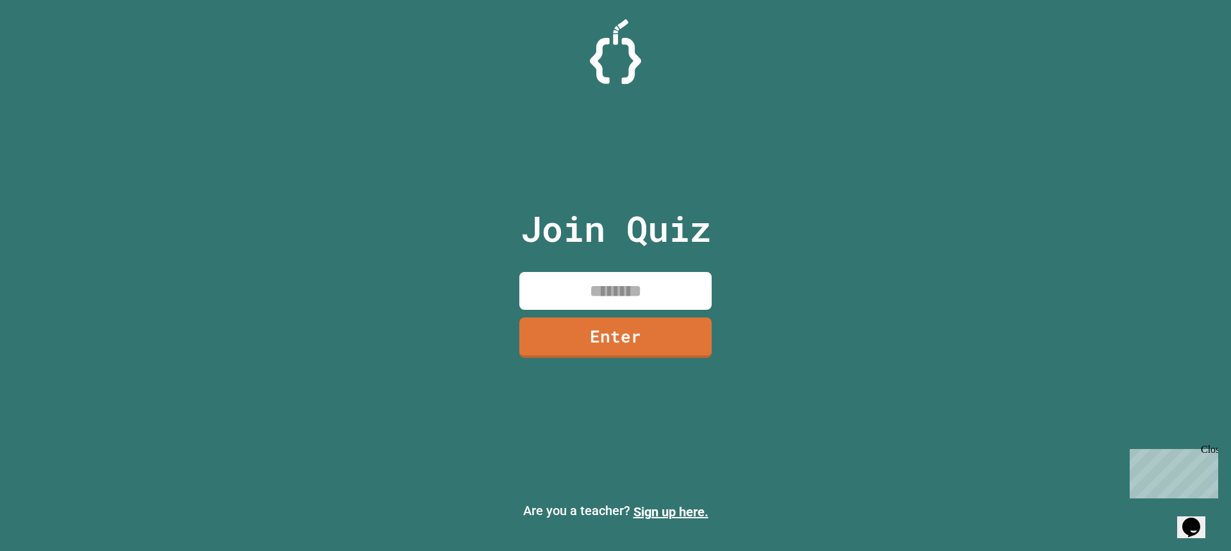
click at [640, 299] on input at bounding box center [615, 291] width 192 height 38
